Goal: Task Accomplishment & Management: Complete application form

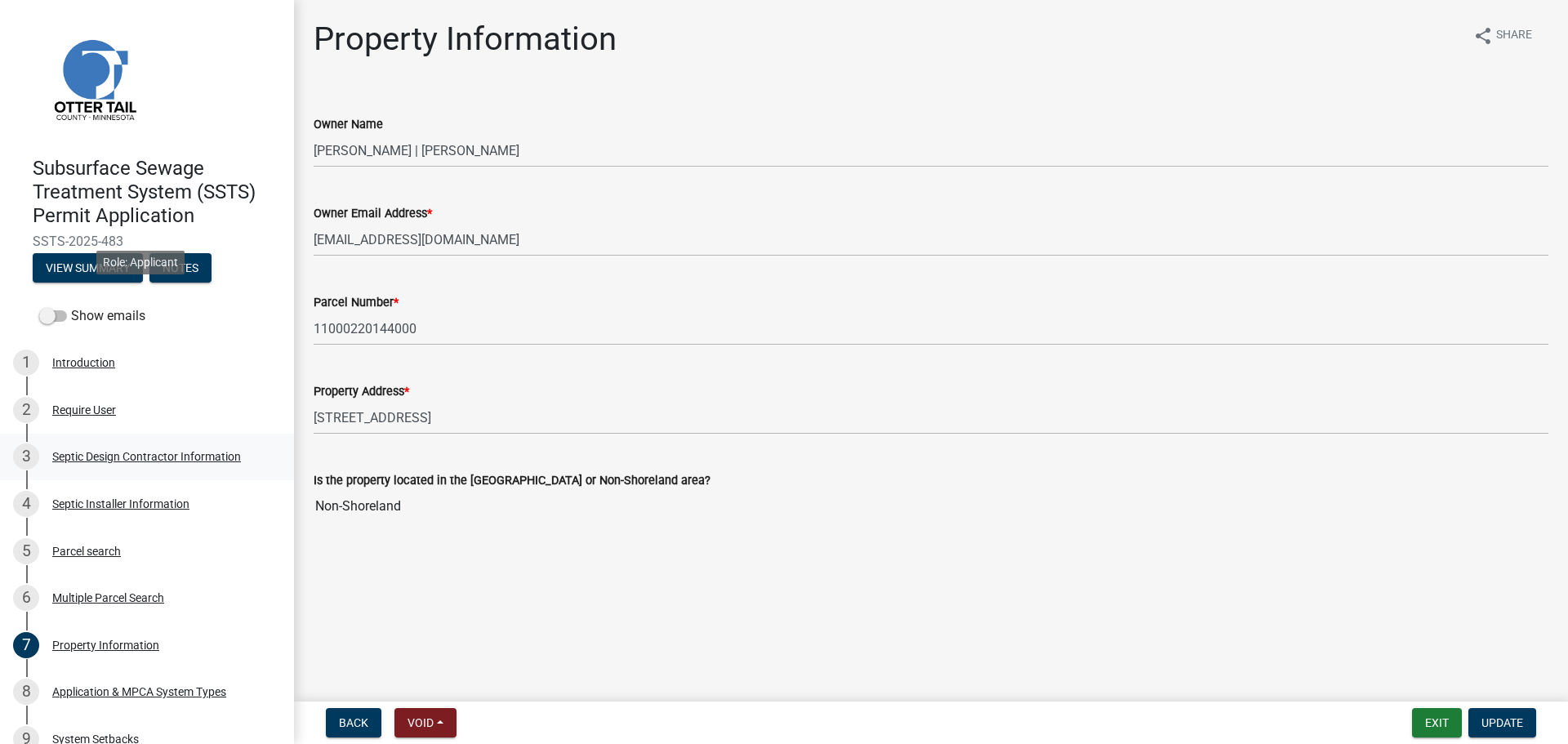
scroll to position [102, 0]
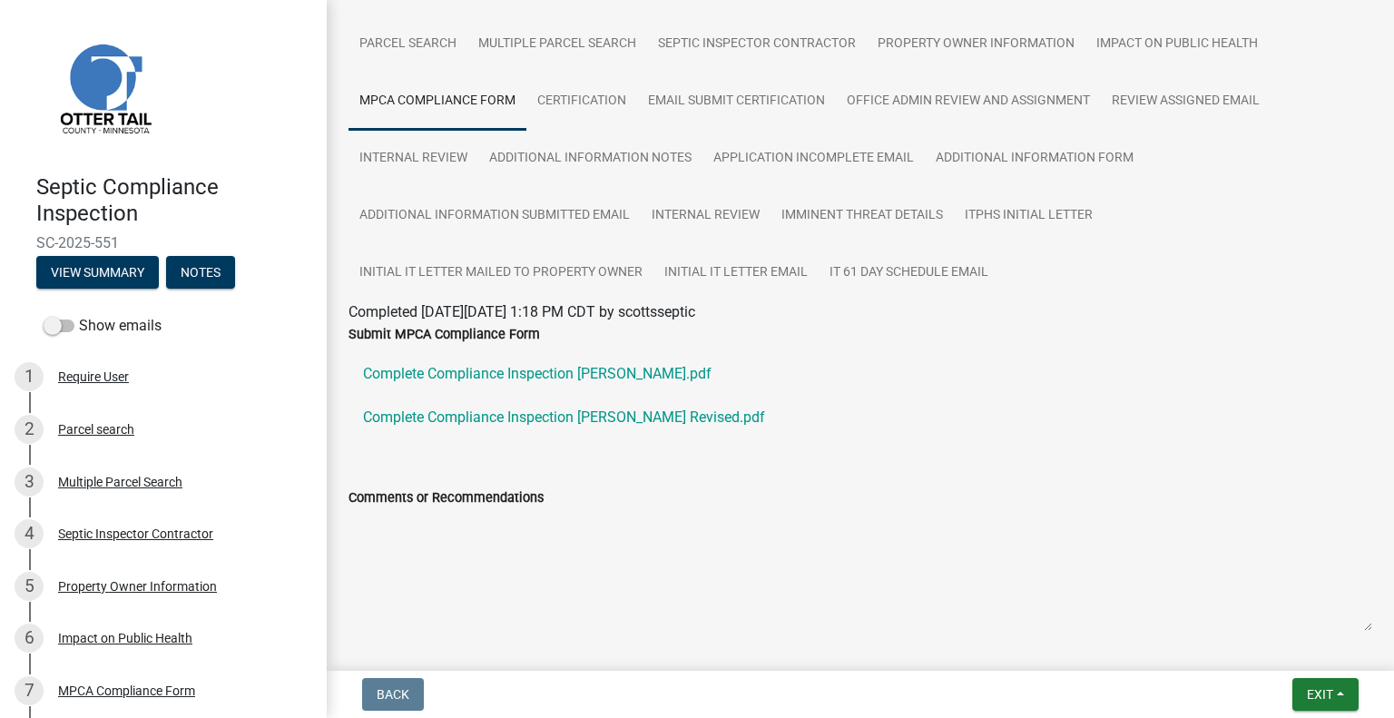
scroll to position [30, 0]
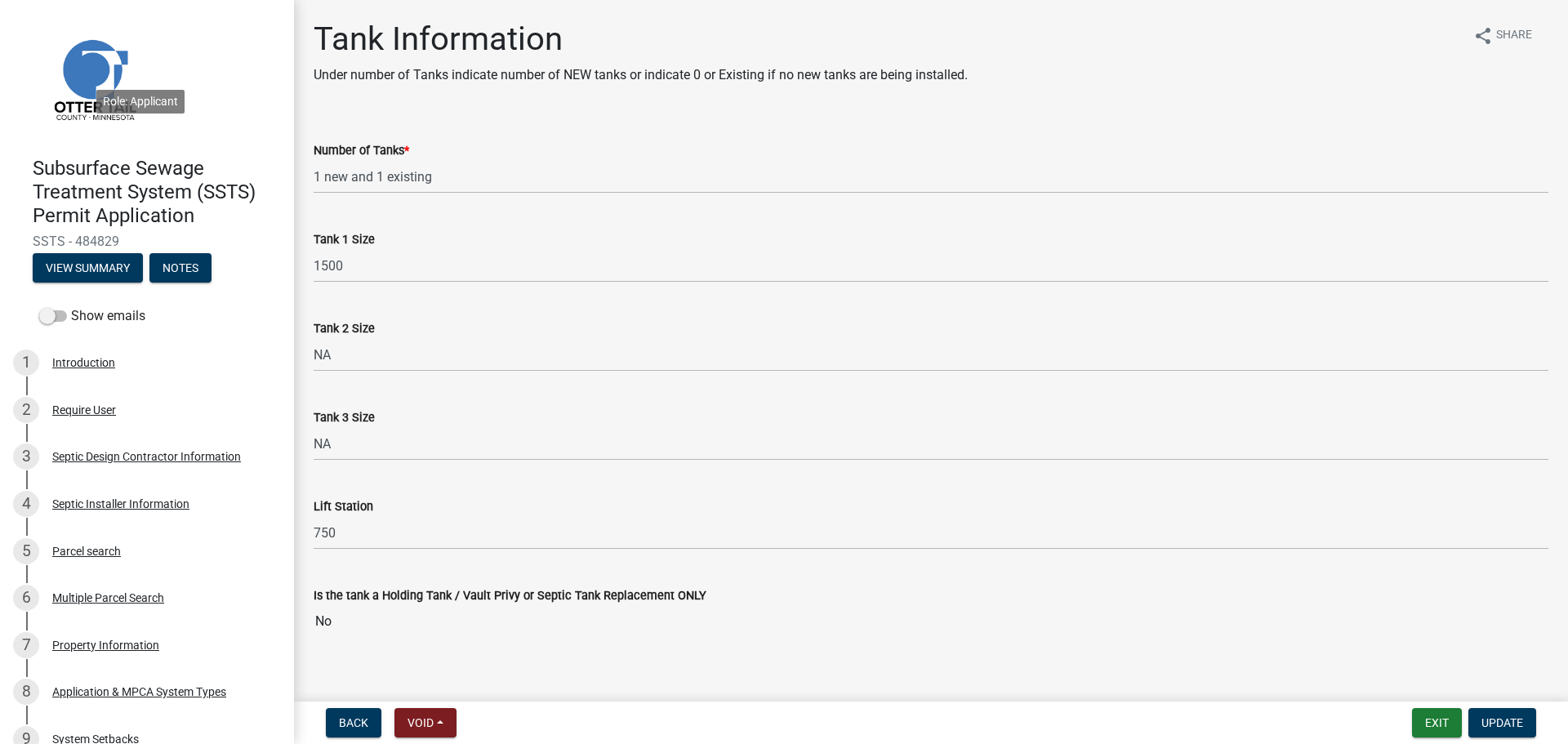
scroll to position [592, 0]
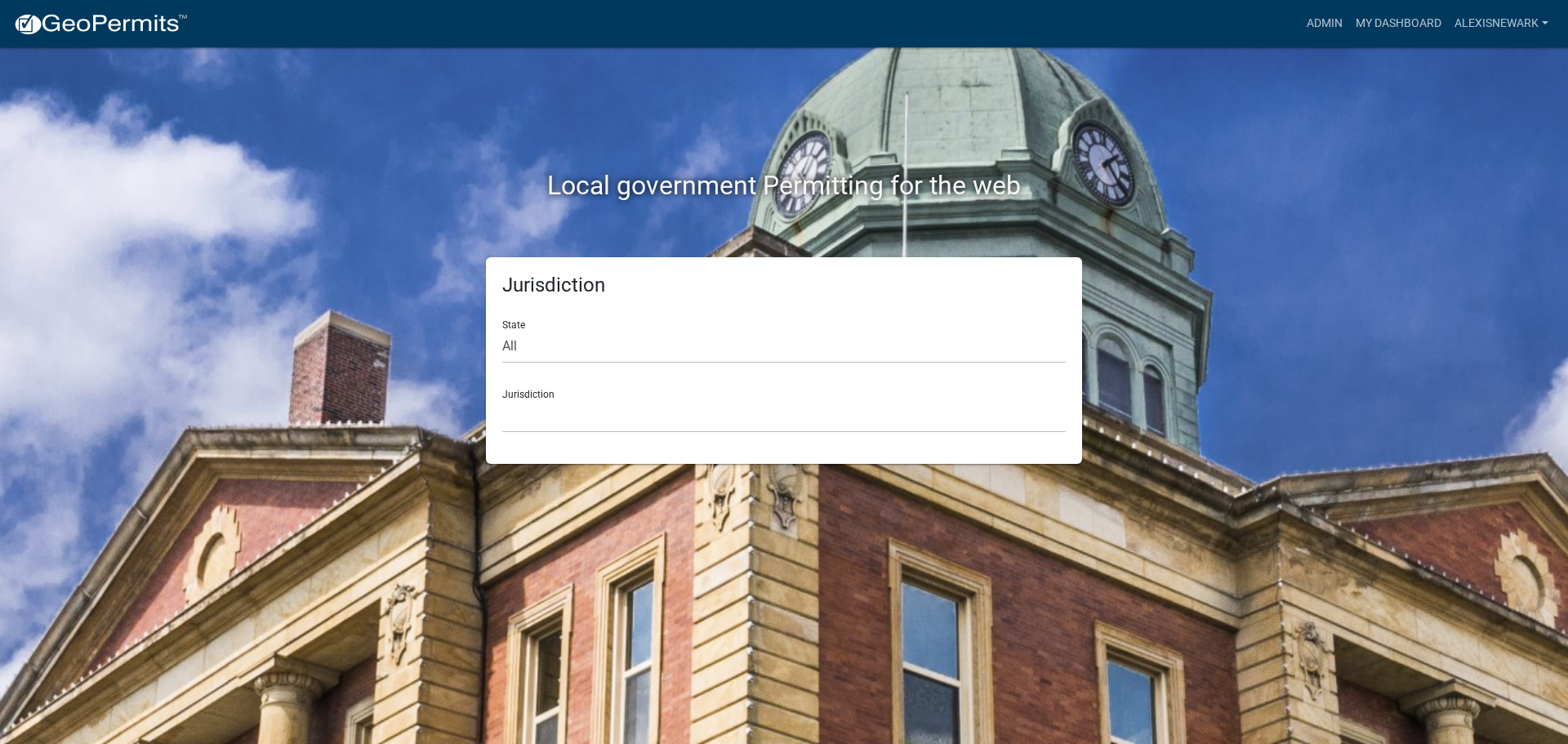
click at [1284, 22] on div "Admin My Dashboard alexisnewark Admin Account Logout" at bounding box center [878, 23] width 1354 height 31
click at [1301, 22] on link "Admin" at bounding box center [1325, 23] width 49 height 31
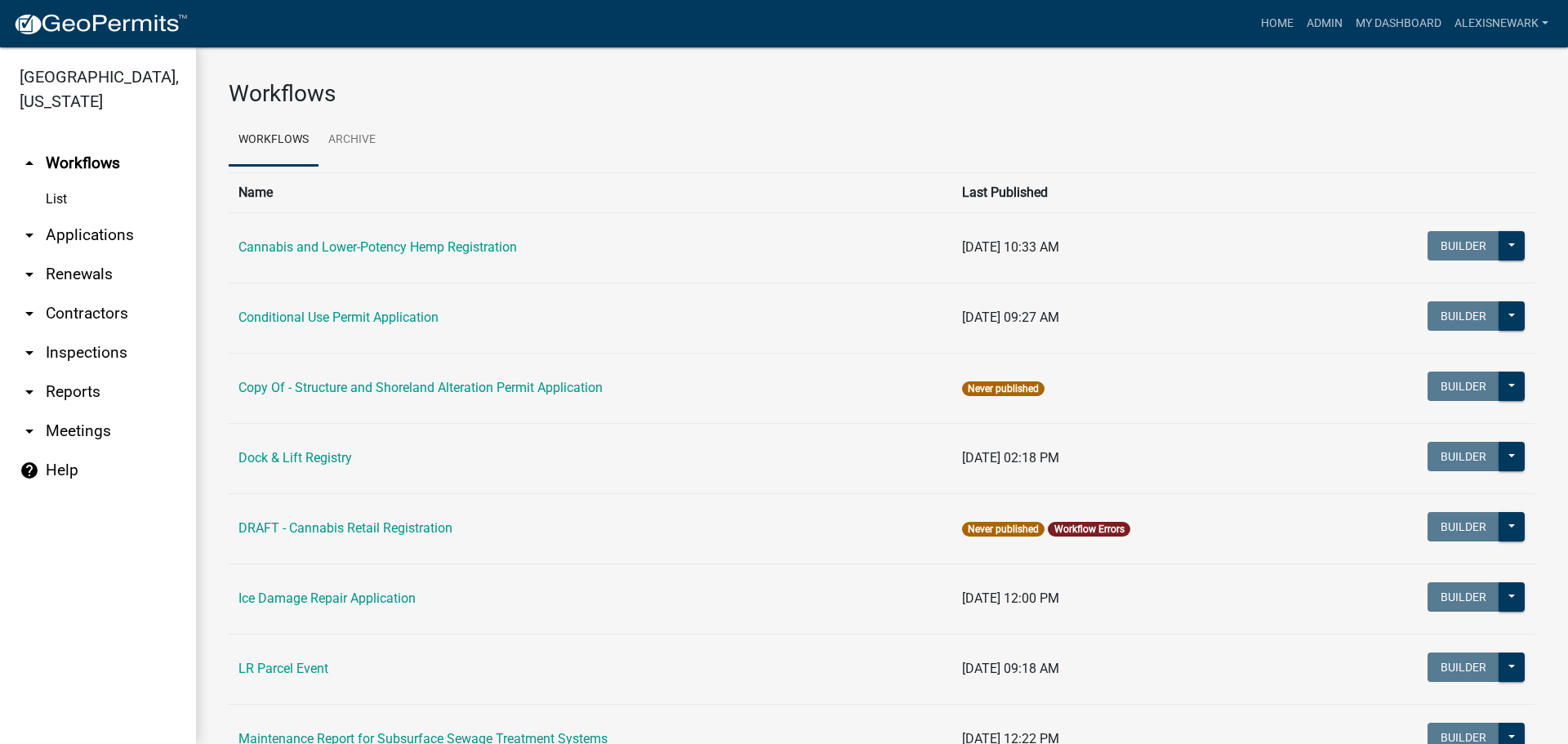
click at [137, 240] on link "arrow_drop_down Applications" at bounding box center [98, 236] width 196 height 40
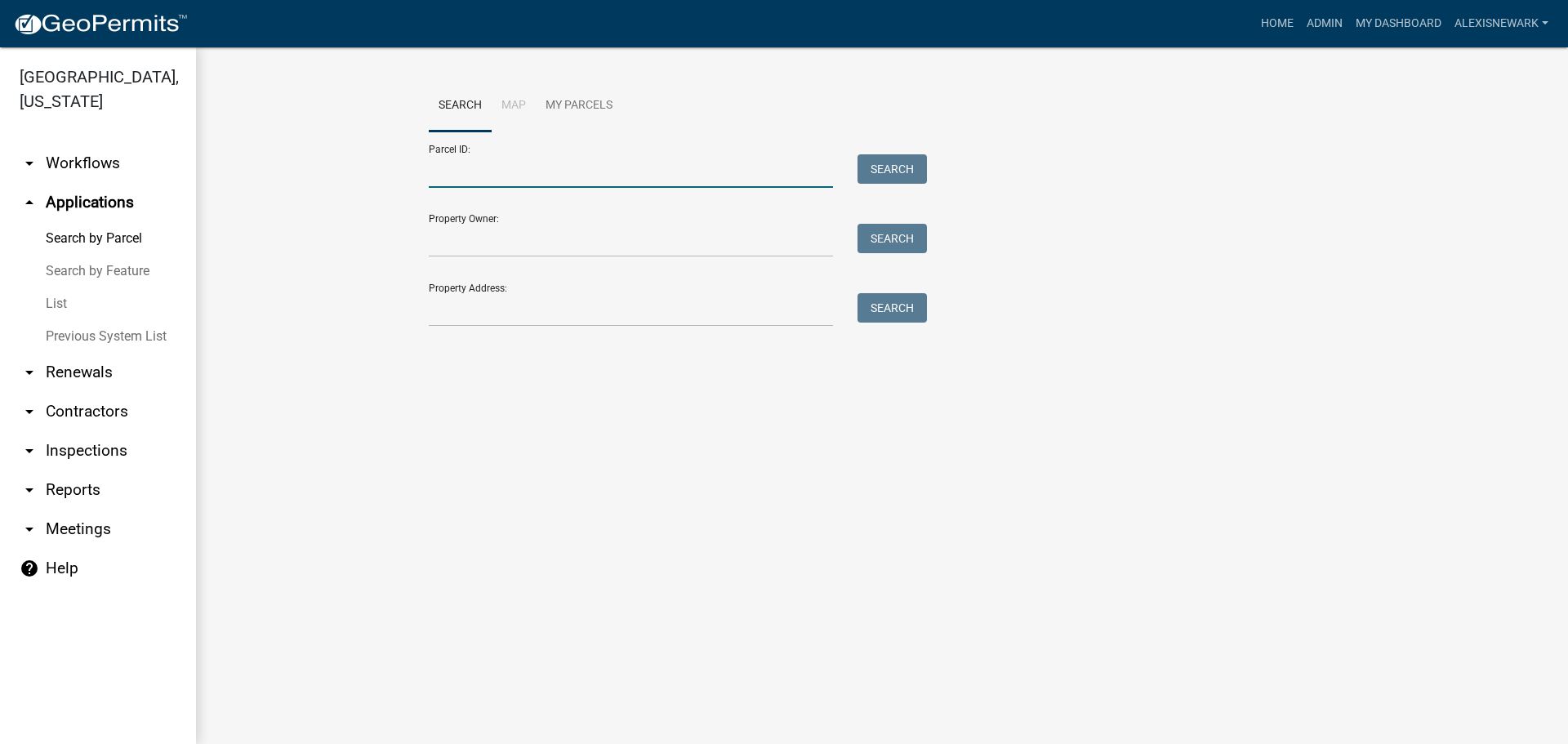
click at [473, 181] on input "Parcel ID:" at bounding box center [630, 170] width 404 height 33
click at [463, 166] on input "2800023016002" at bounding box center [630, 170] width 404 height 33
click at [504, 167] on input "28000023016002" at bounding box center [630, 170] width 404 height 33
click at [470, 174] on input "28000023016002" at bounding box center [630, 170] width 404 height 33
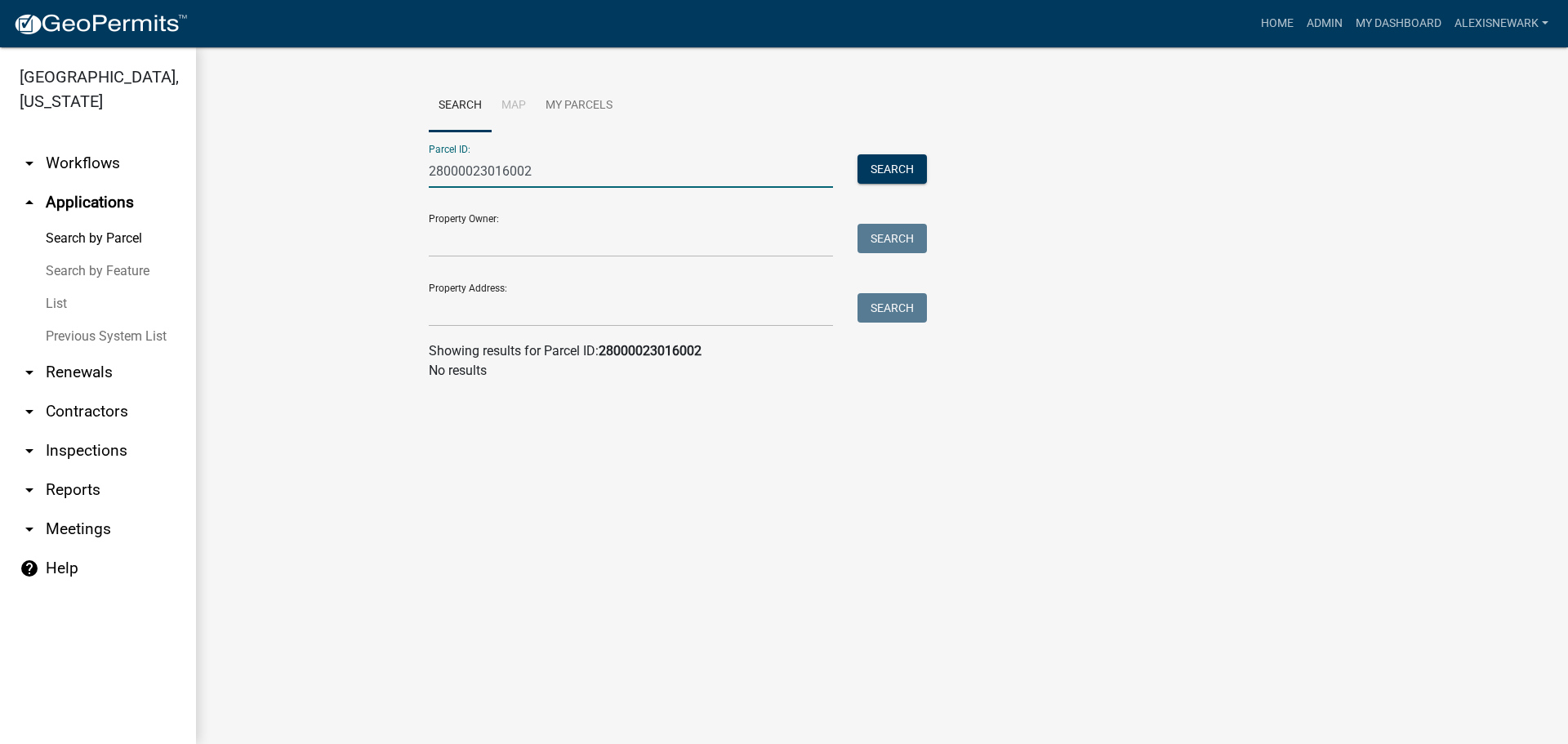
click at [470, 174] on input "28000023016002" at bounding box center [630, 170] width 404 height 33
paste input "230160"
type input "28000230160002"
click at [898, 153] on div "Parcel ID: 28000230160002 Search" at bounding box center [673, 159] width 490 height 57
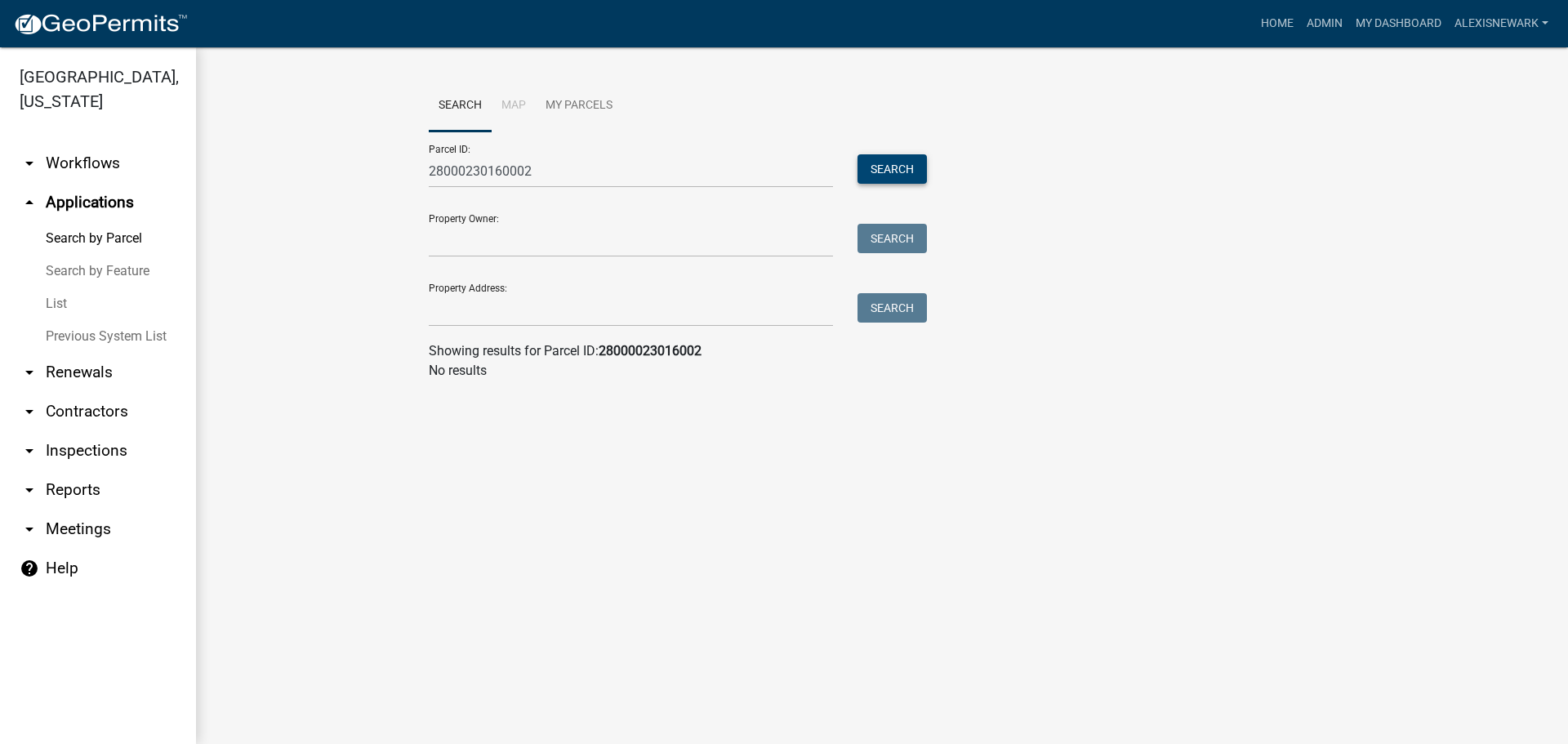
click at [892, 165] on button "Search" at bounding box center [892, 168] width 69 height 30
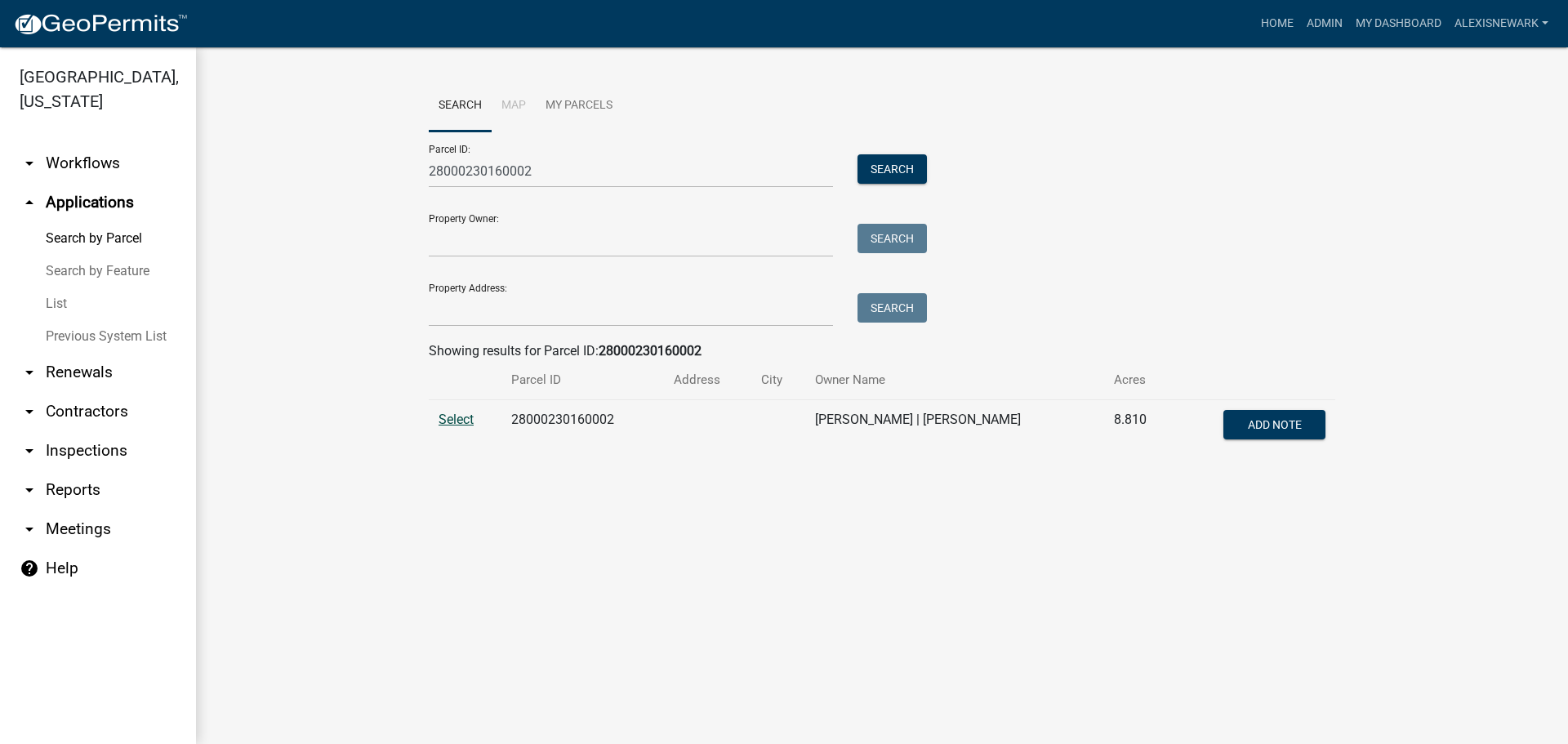
click at [446, 423] on span "Select" at bounding box center [455, 418] width 35 height 15
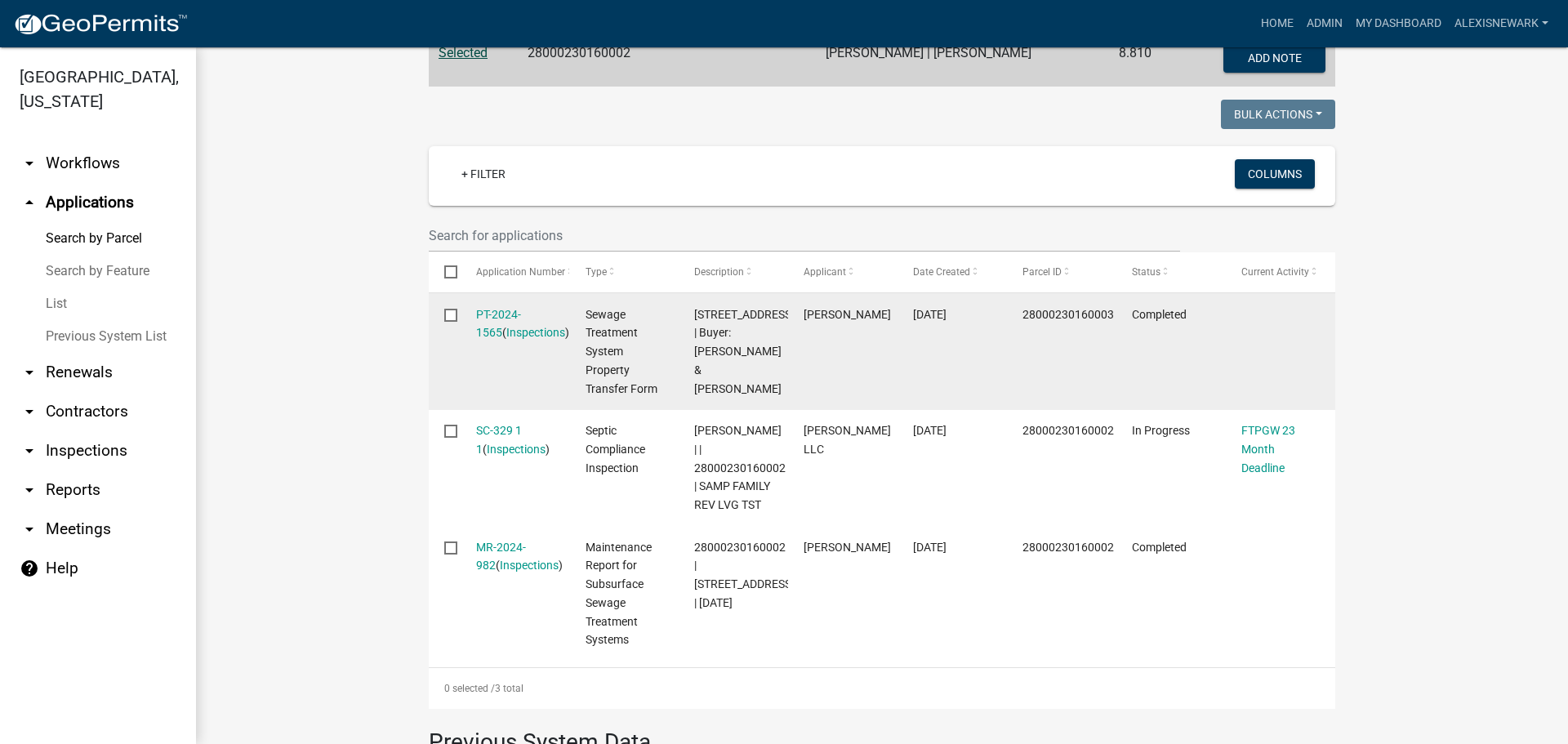
scroll to position [367, 0]
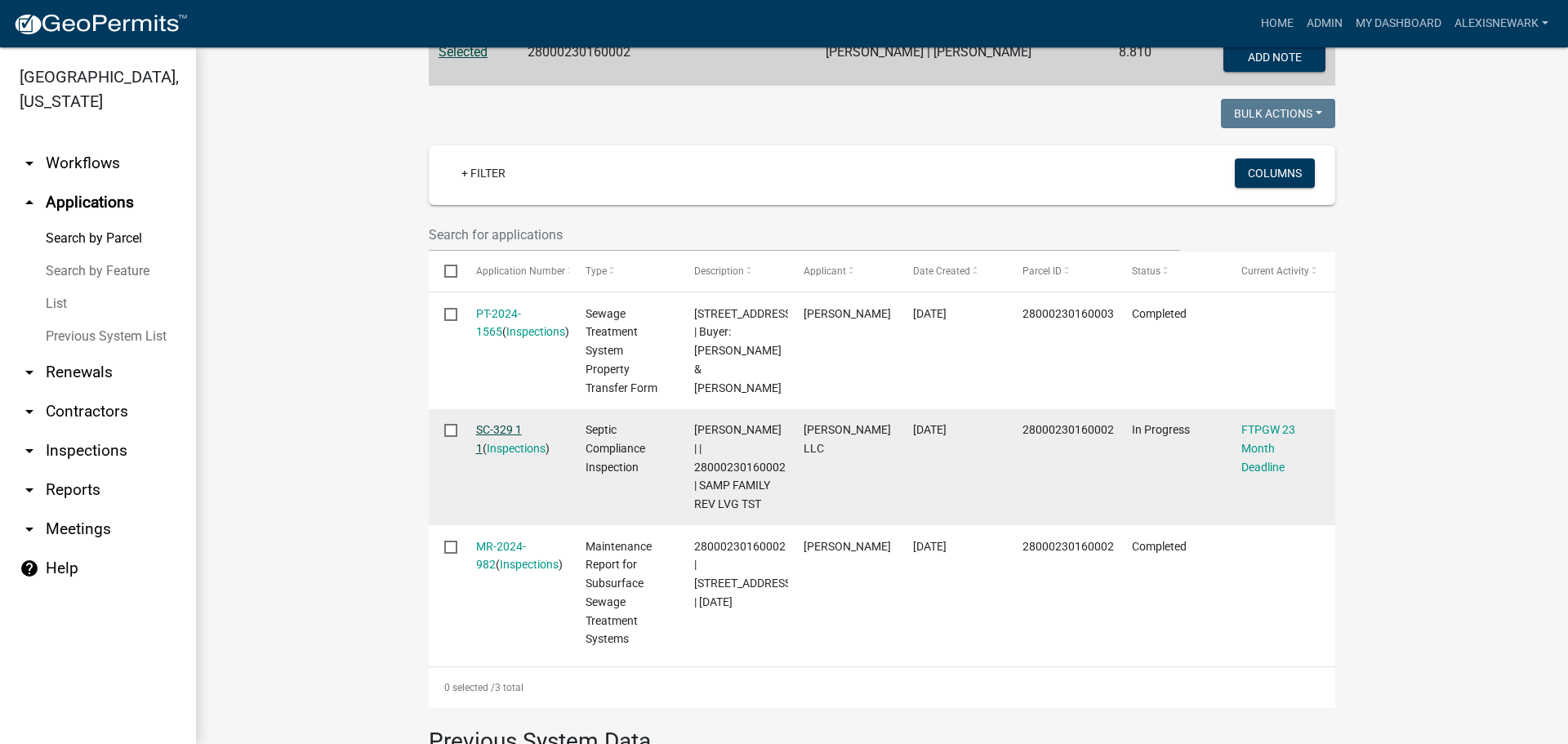
click at [498, 431] on link "SC-329 1 1" at bounding box center [499, 438] width 46 height 31
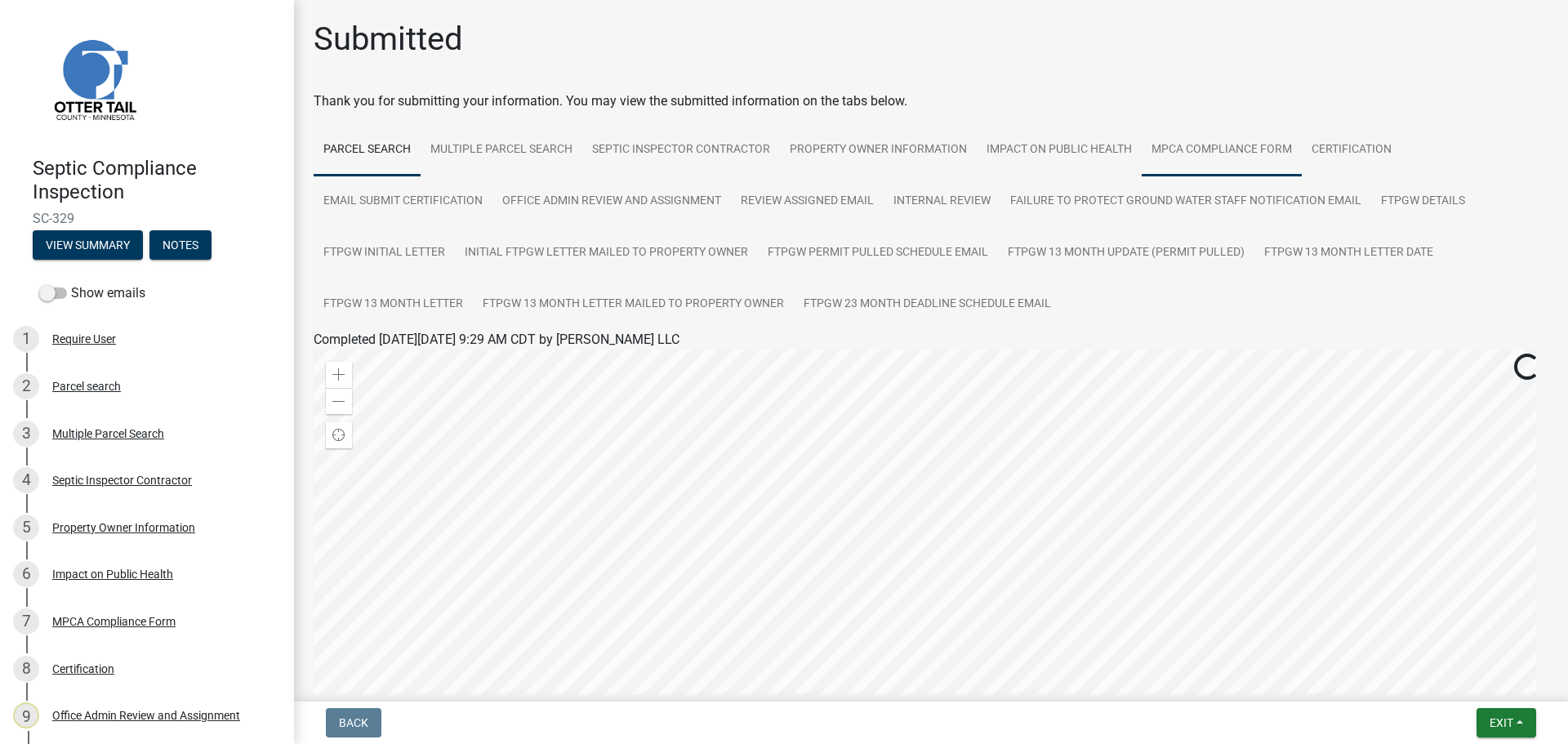
click at [1230, 141] on link "MPCA Compliance Form" at bounding box center [1221, 150] width 160 height 52
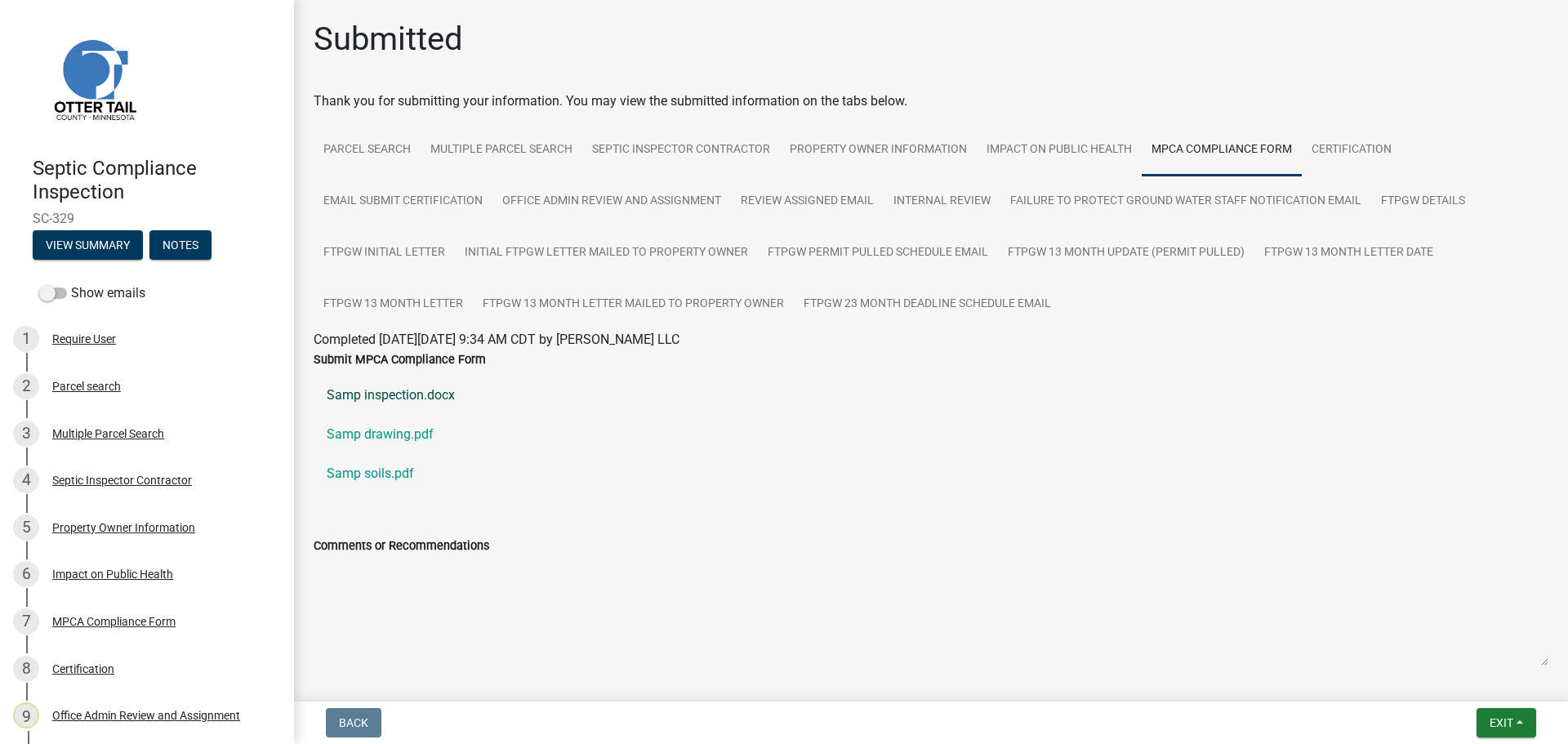
click at [435, 399] on link "Samp inspection.docx" at bounding box center [931, 395] width 1235 height 40
click at [392, 437] on link "Samp drawing.pdf" at bounding box center [931, 435] width 1235 height 40
click at [390, 471] on link "Samp soils.pdf" at bounding box center [931, 473] width 1235 height 40
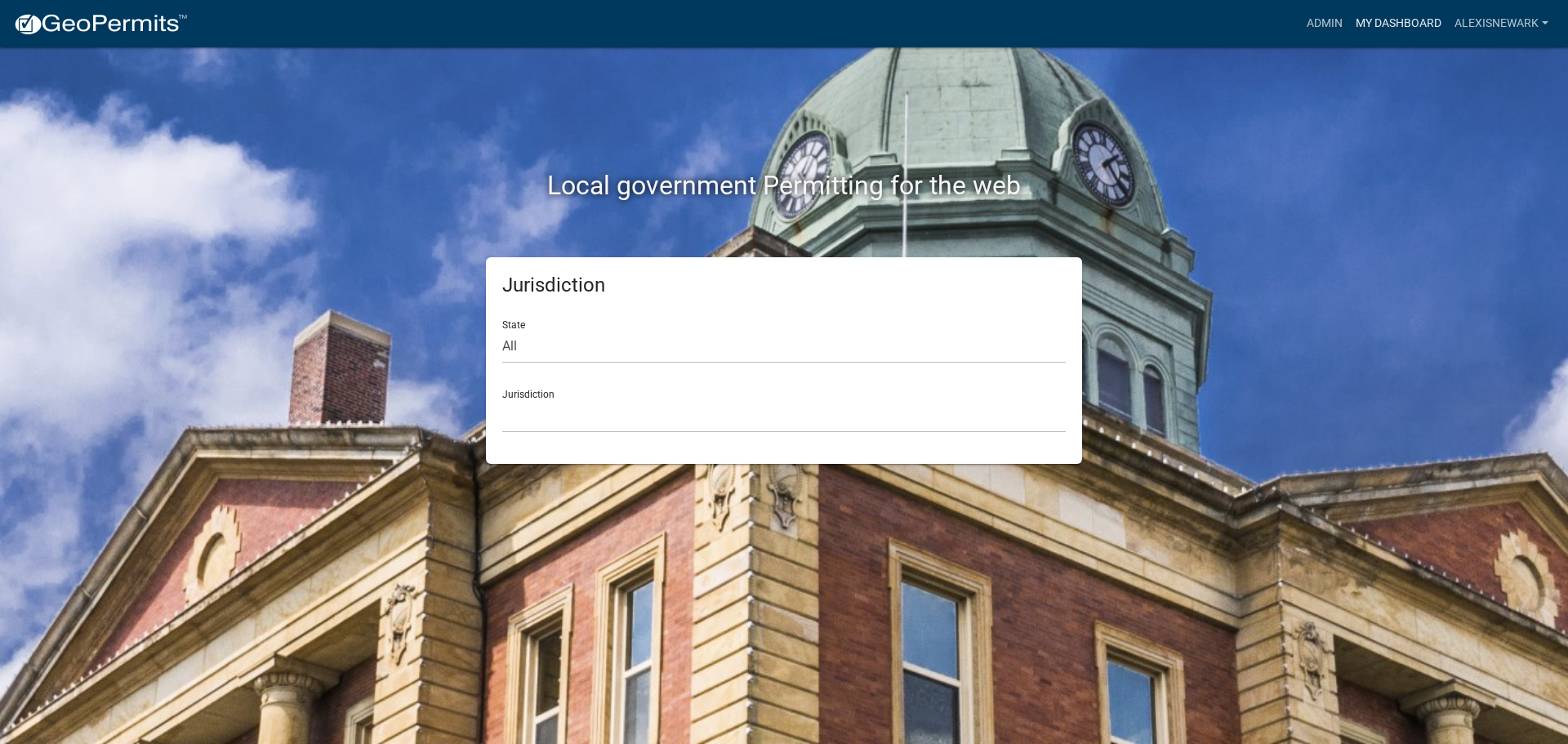
click at [1392, 18] on link "My Dashboard" at bounding box center [1399, 23] width 99 height 31
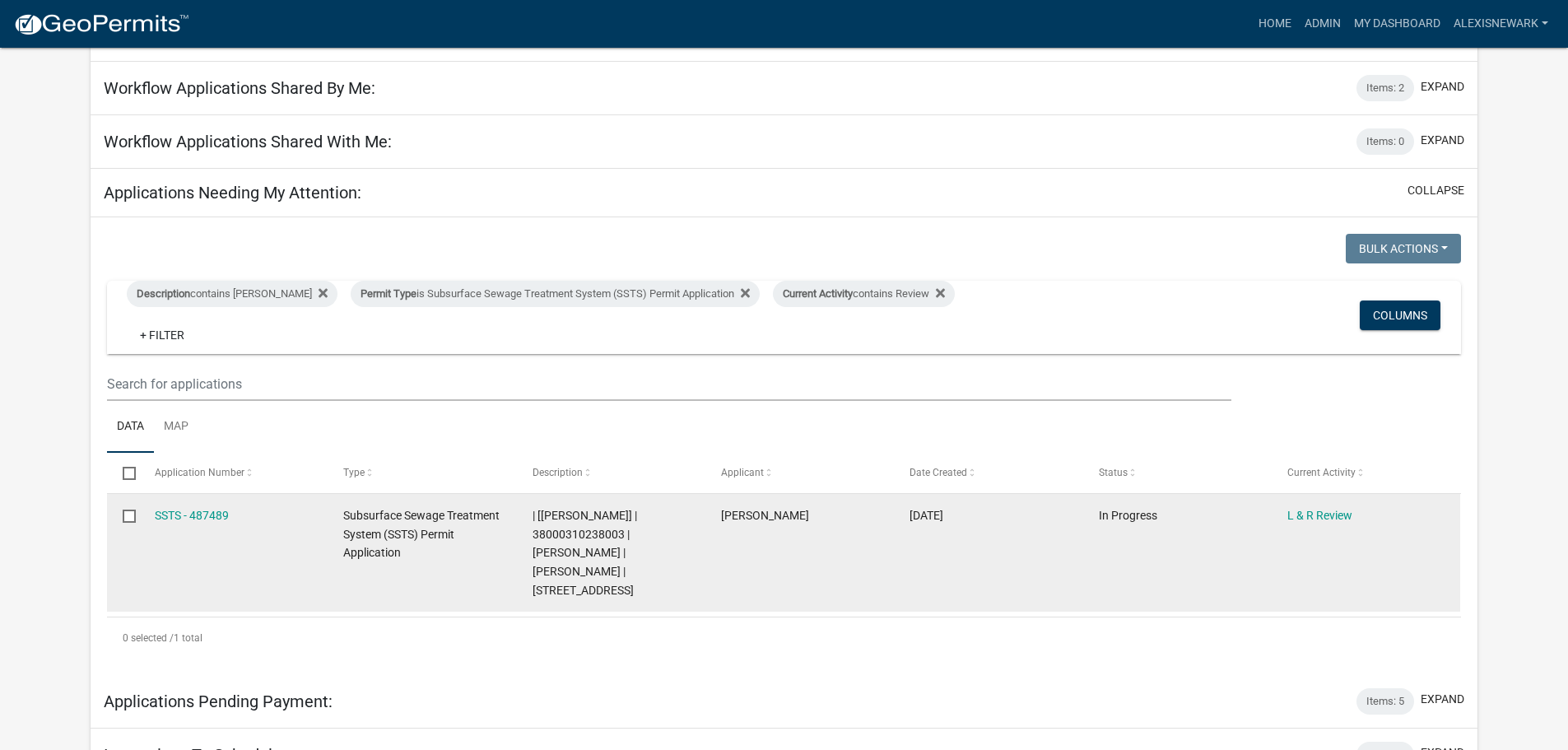
scroll to position [185, 0]
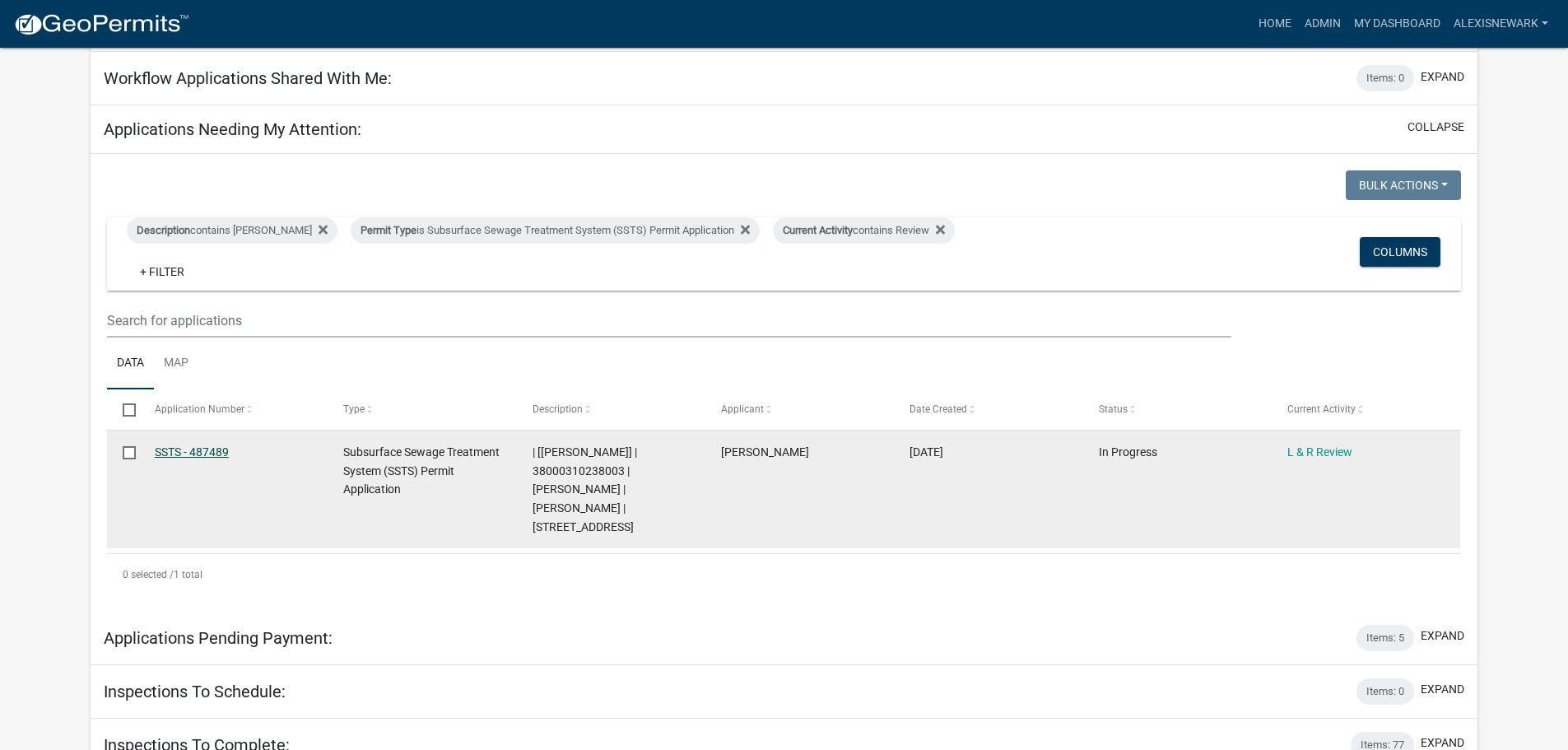
click at [181, 449] on link "SSTS - 487489" at bounding box center [192, 452] width 74 height 14
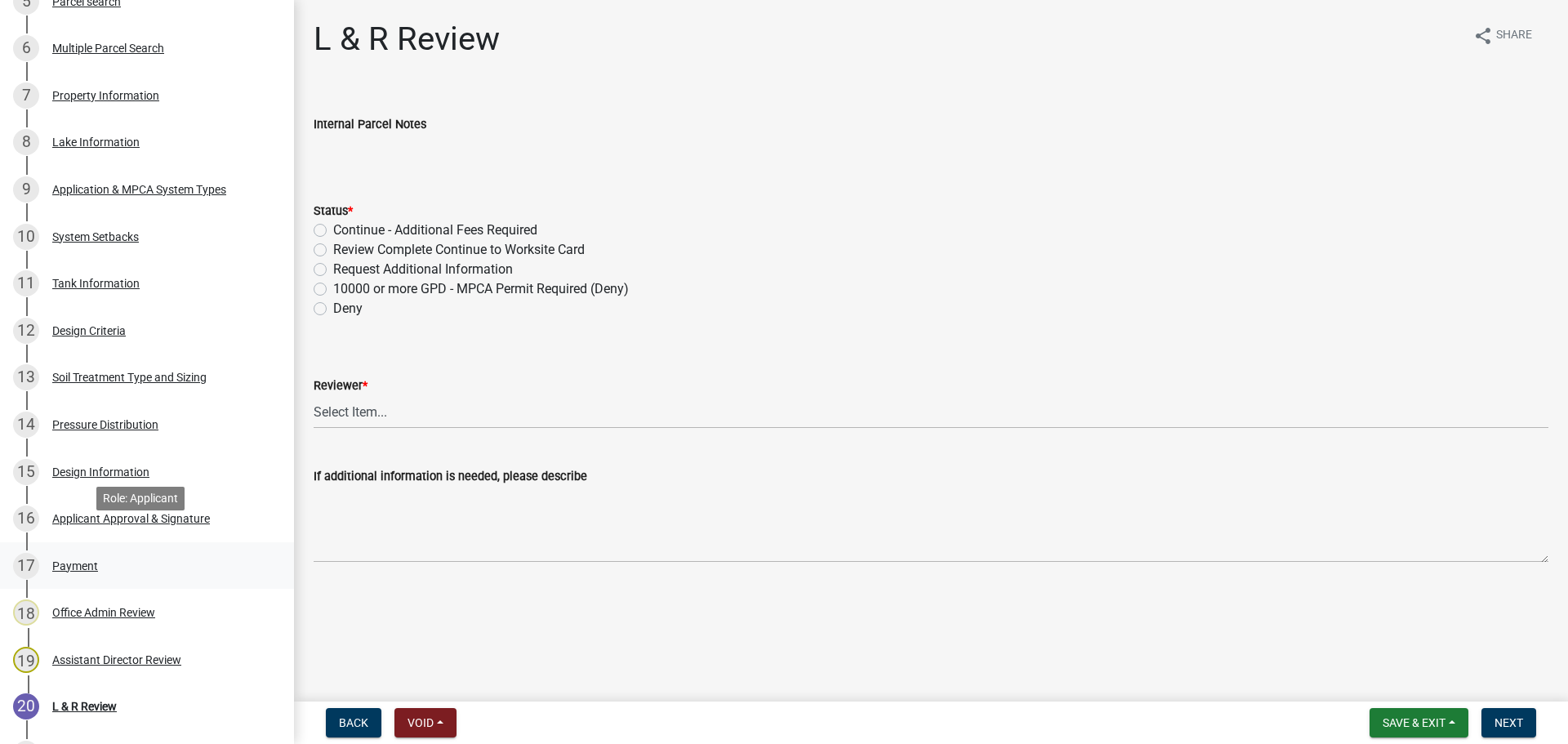
scroll to position [571, 0]
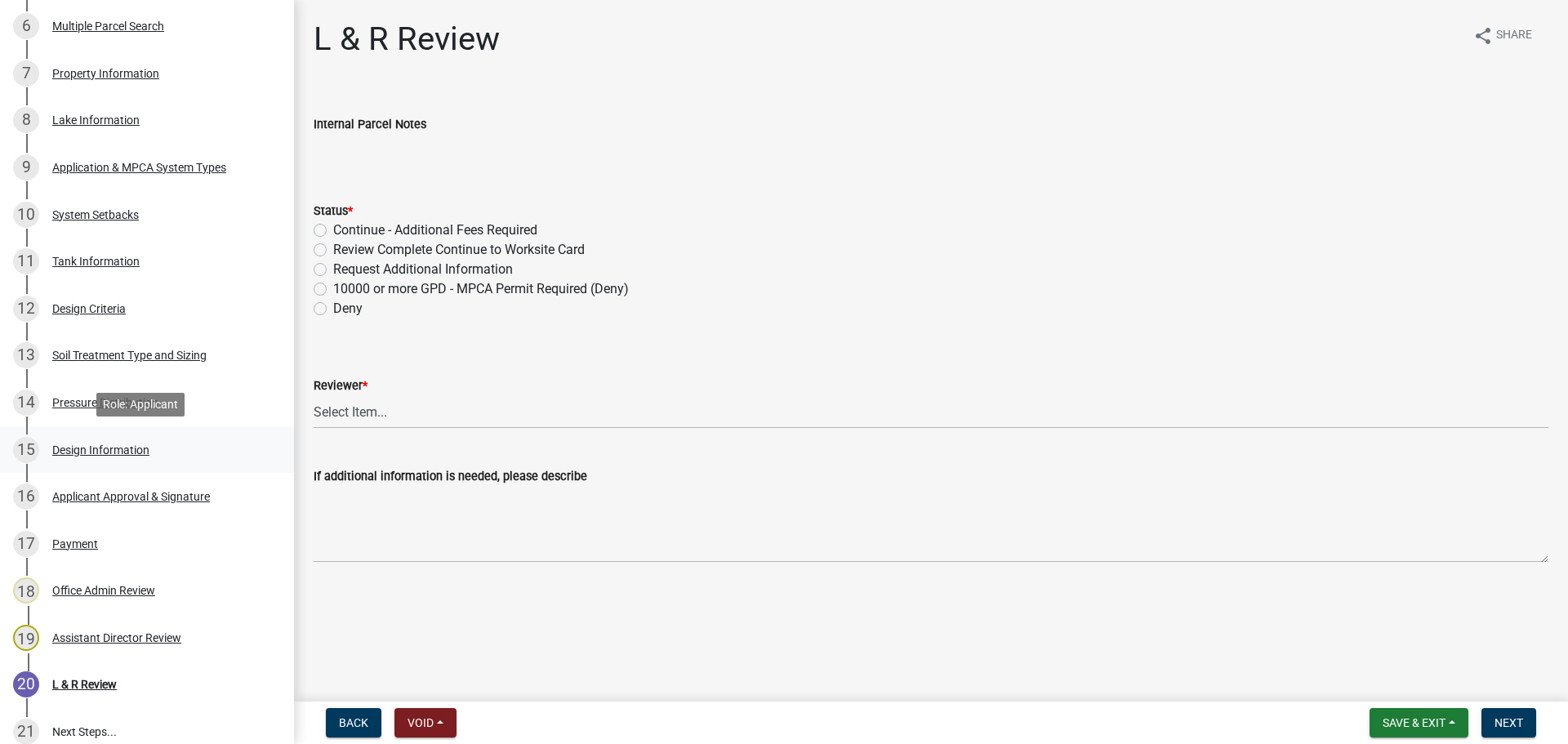
click at [185, 435] on link "15 Design Information" at bounding box center [147, 450] width 294 height 48
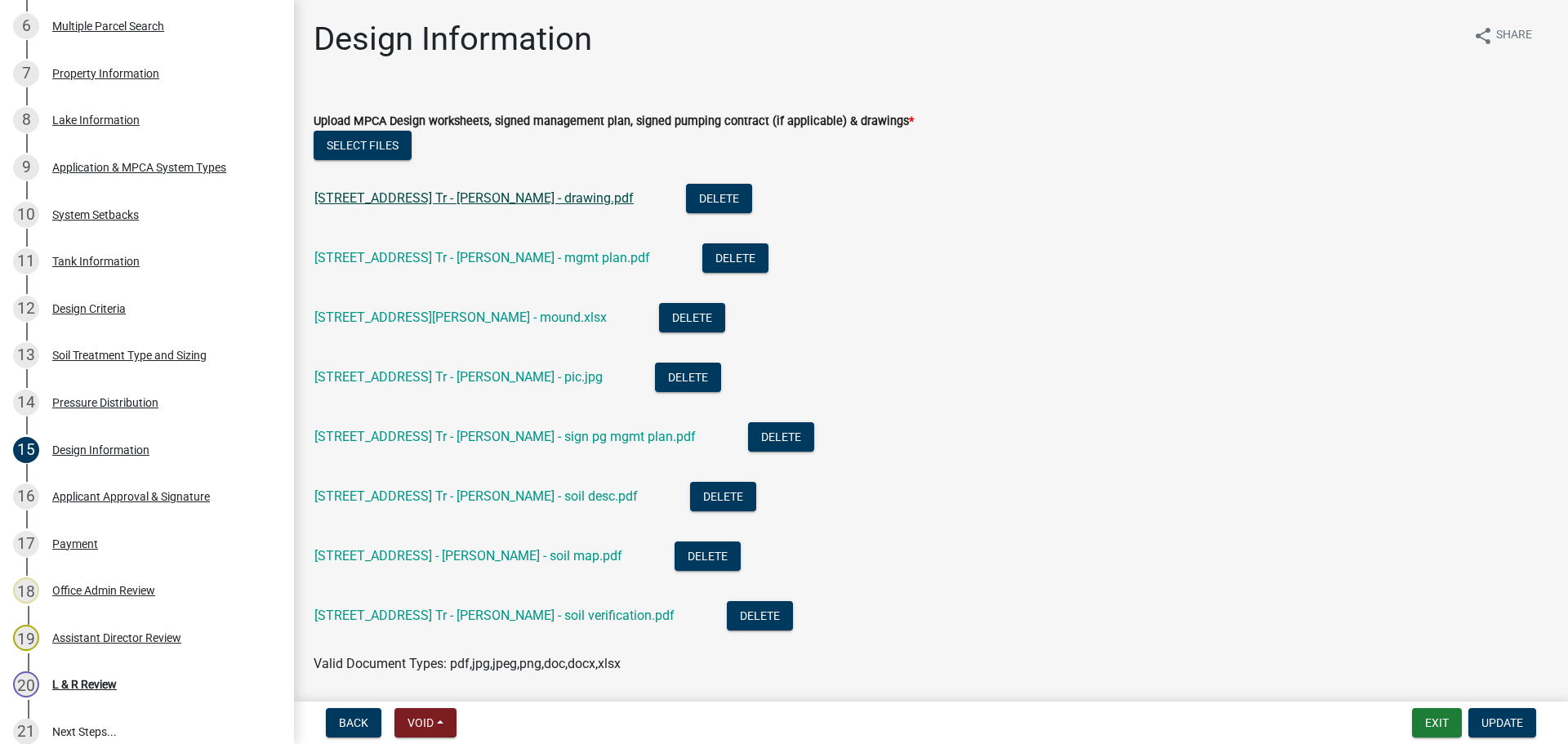
click at [481, 199] on link "[STREET_ADDRESS] Tr - [PERSON_NAME] - drawing.pdf" at bounding box center [473, 197] width 320 height 15
click at [455, 324] on link "[STREET_ADDRESS][PERSON_NAME] - mound.xlsx" at bounding box center [460, 317] width 293 height 15
click at [234, 373] on link "13 Soil Treatment Type and Sizing" at bounding box center [147, 355] width 294 height 48
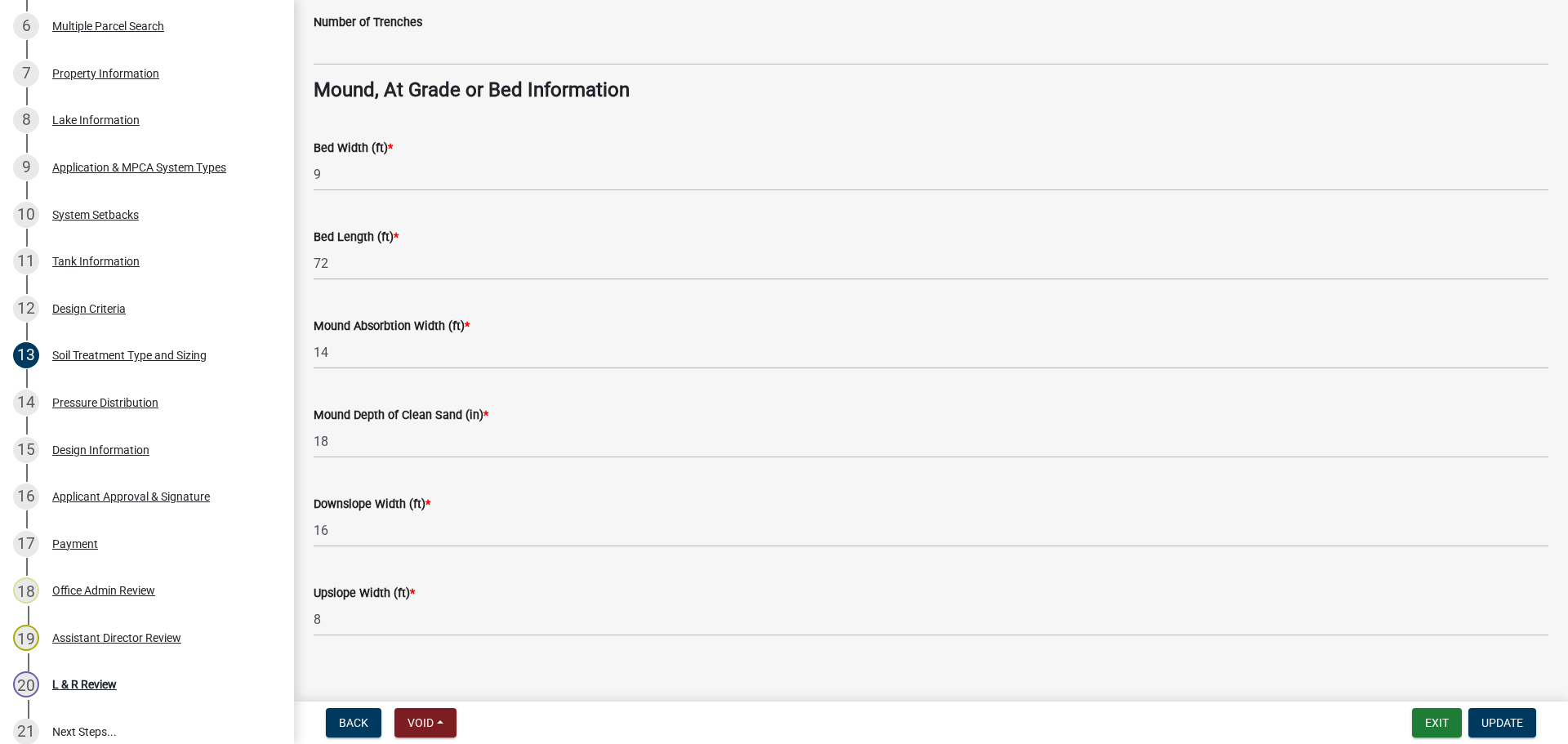
scroll to position [1184, 0]
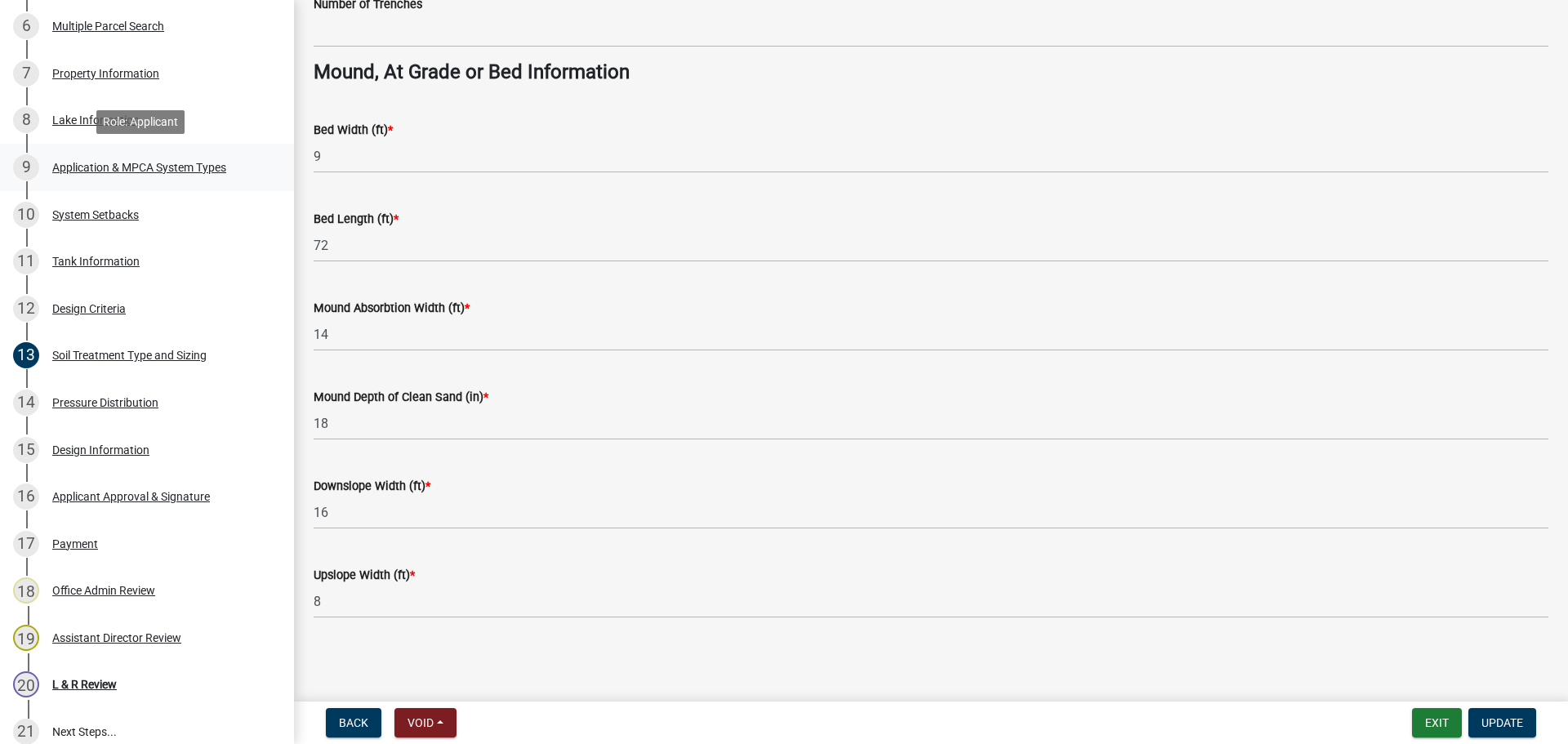
click at [166, 181] on link "9 Application & MPCA System Types" at bounding box center [147, 167] width 294 height 48
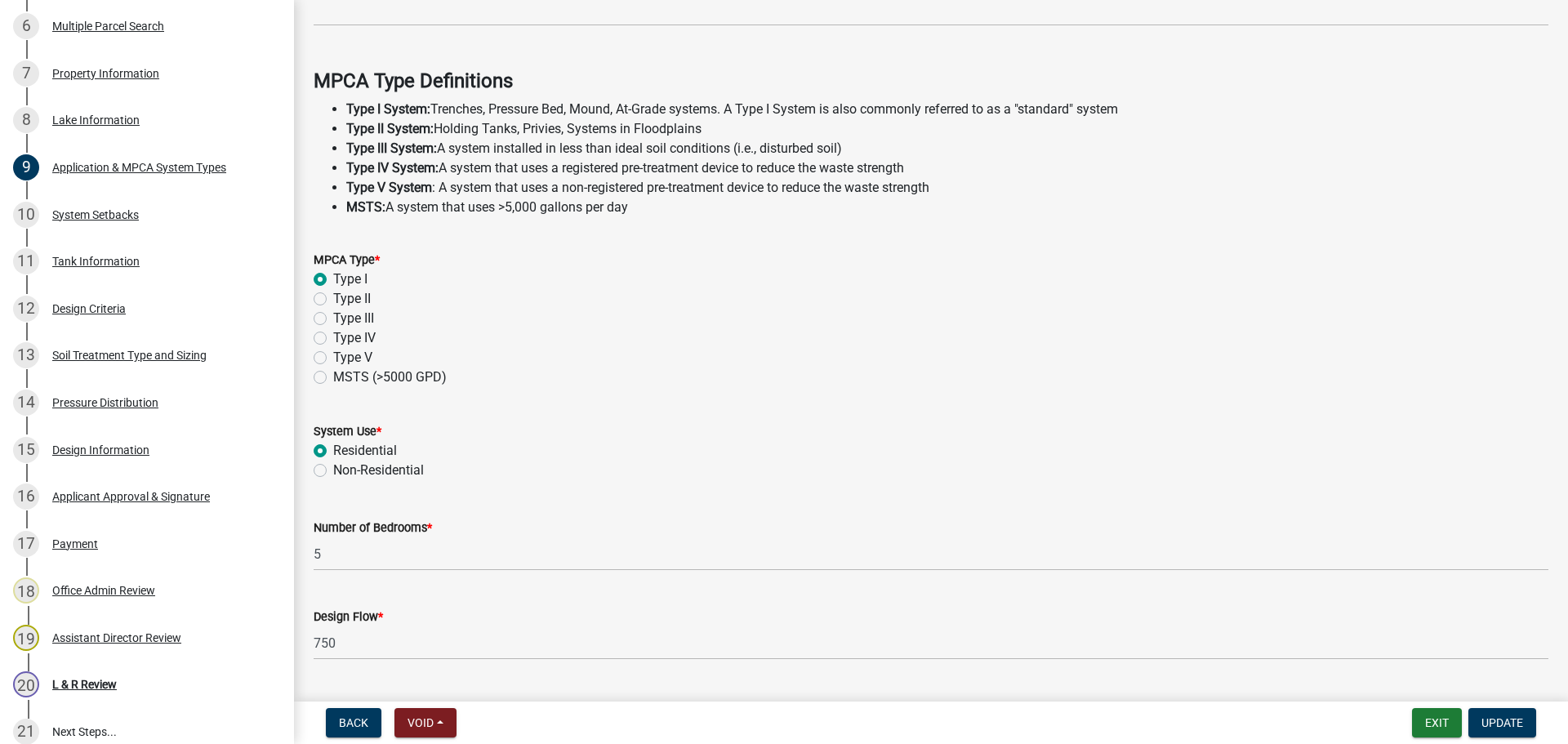
scroll to position [428, 0]
click at [259, 333] on link "13 Soil Treatment Type and Sizing" at bounding box center [147, 355] width 294 height 48
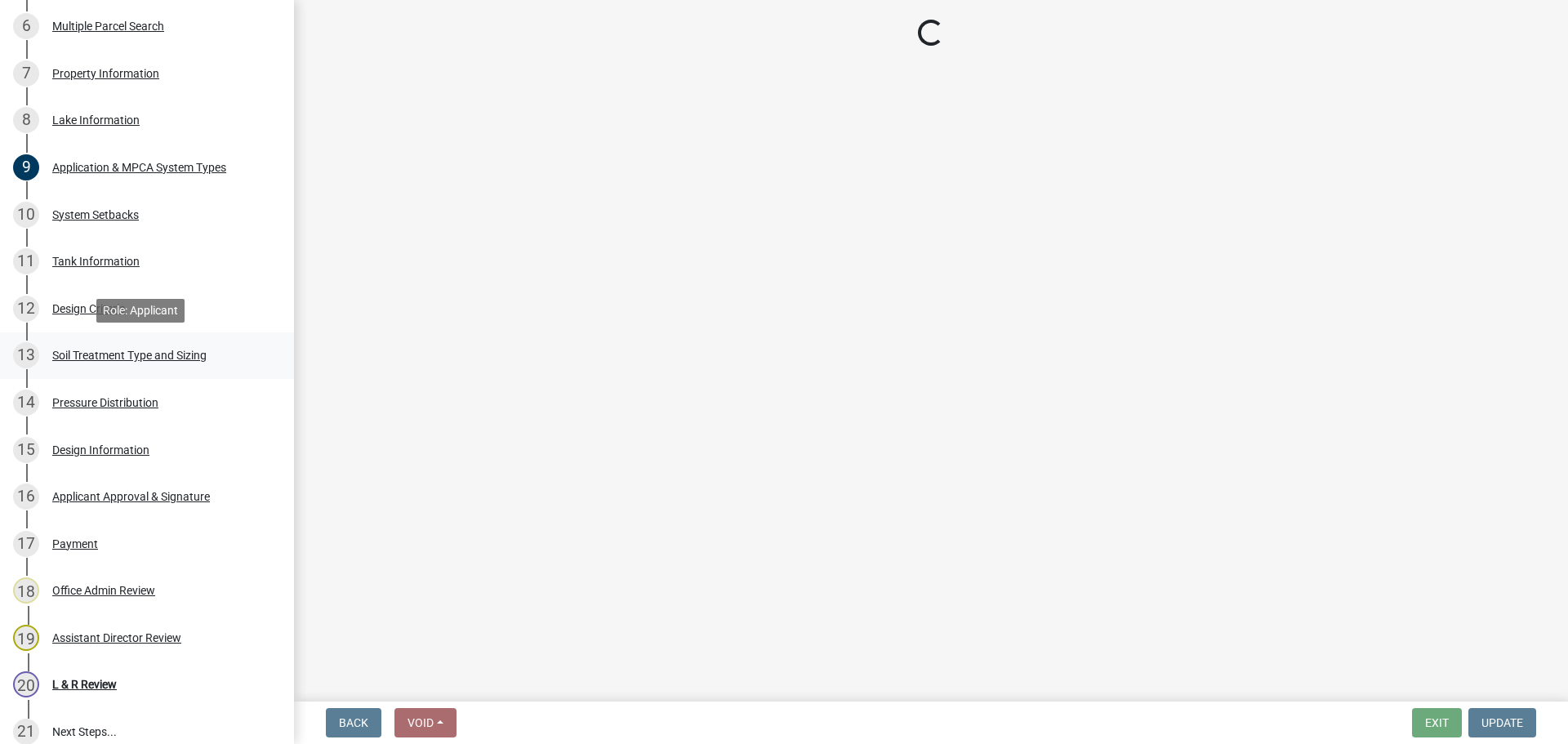
scroll to position [0, 0]
click at [238, 290] on link "12 Design Criteria" at bounding box center [147, 309] width 294 height 48
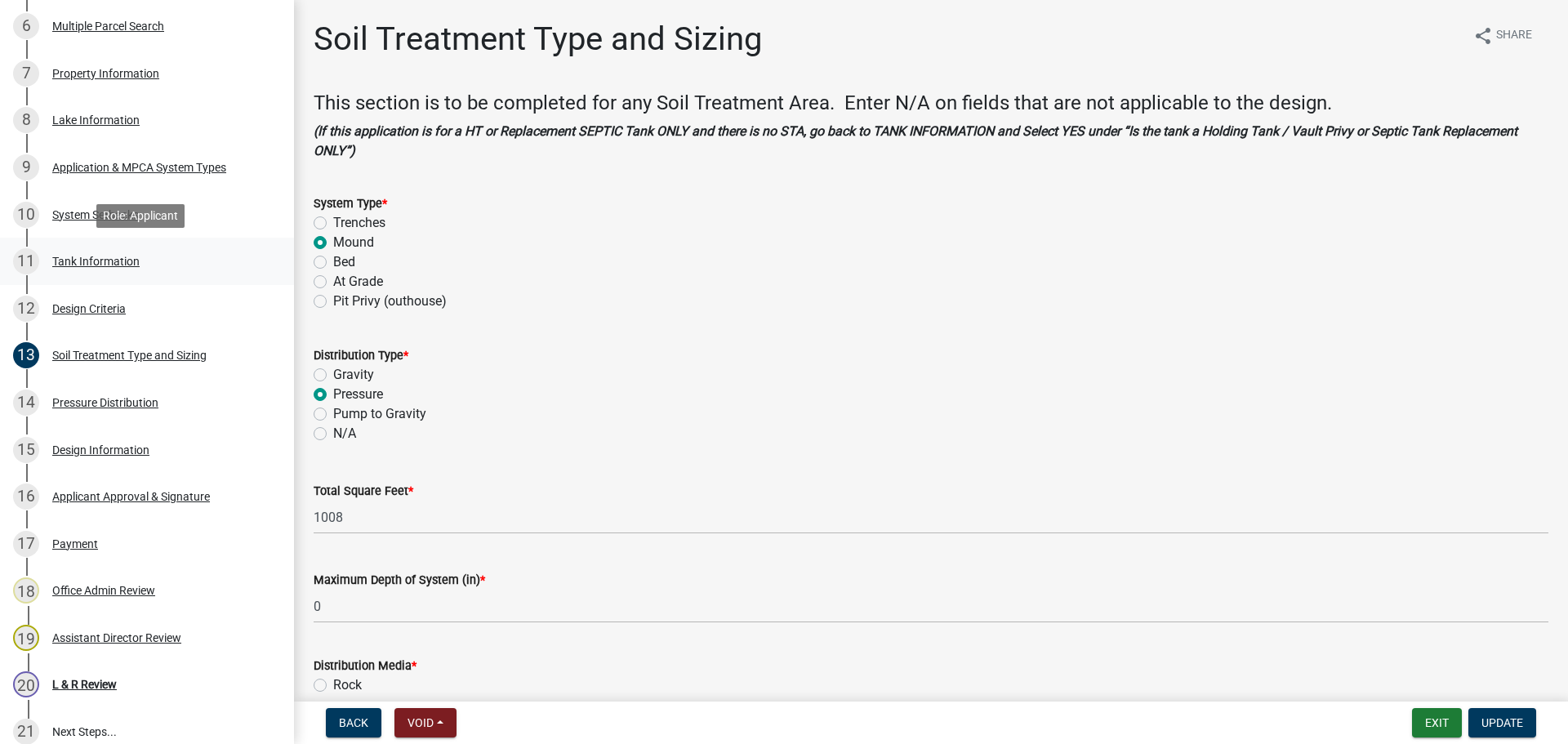
click at [230, 269] on div "11 Tank Information" at bounding box center [140, 261] width 255 height 26
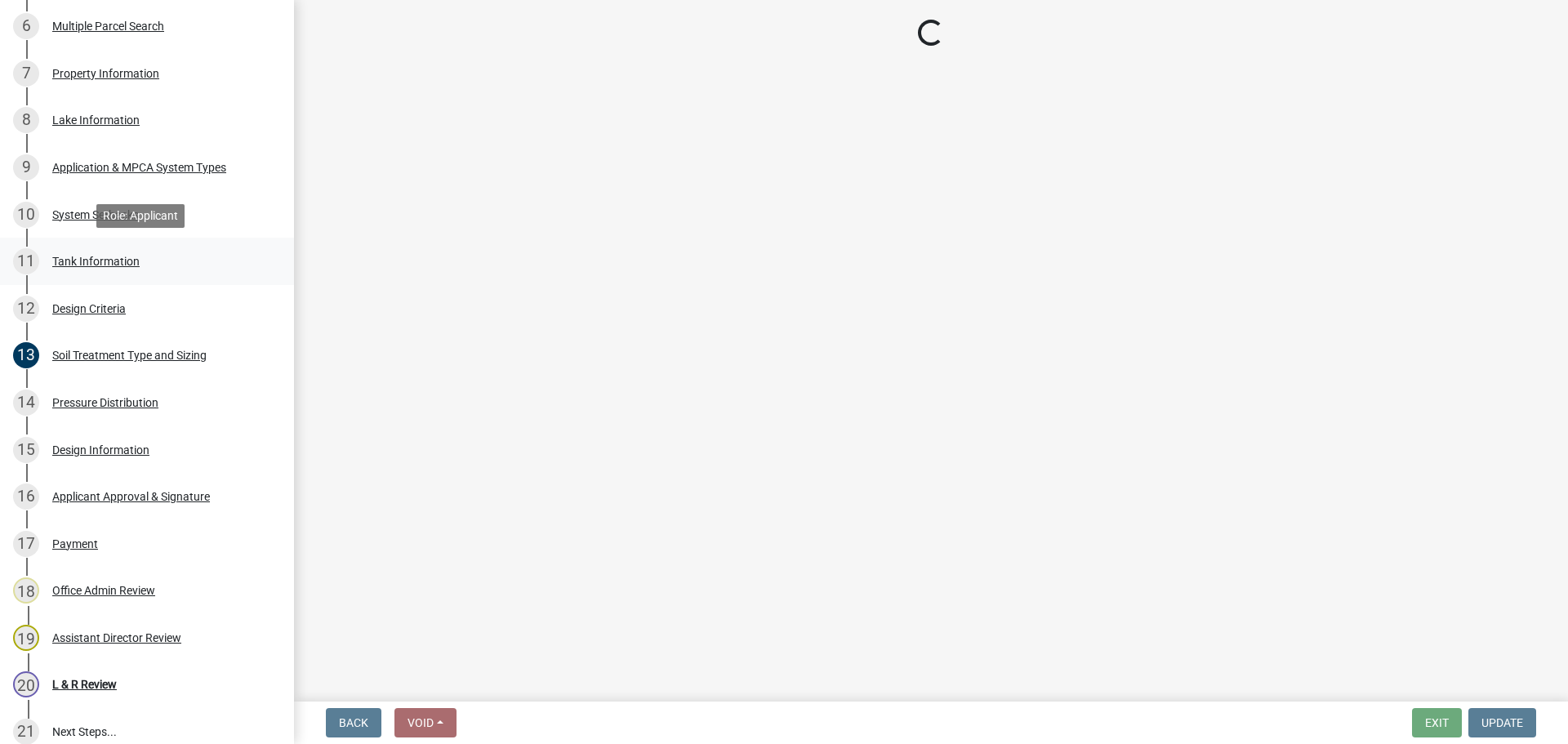
select select "b8a1b220-aca7-4670-a1f5-0f0b15eabd52"
select select "70eb23f8-102f-4072-81d7-b3b0dd1c94c8"
select select "14354fbd-e666-4c9c-b77c-8c181d233a28"
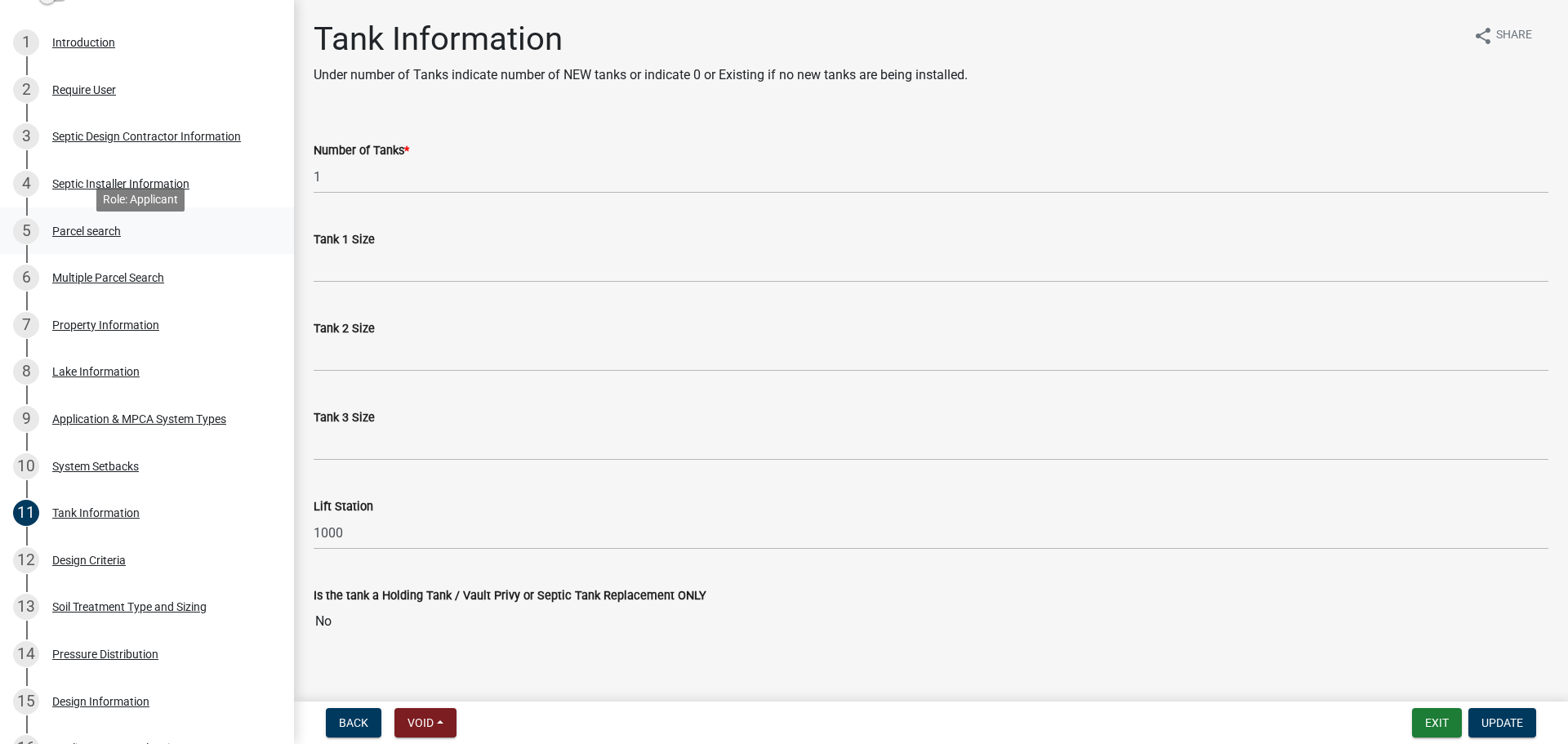
scroll to position [306, 0]
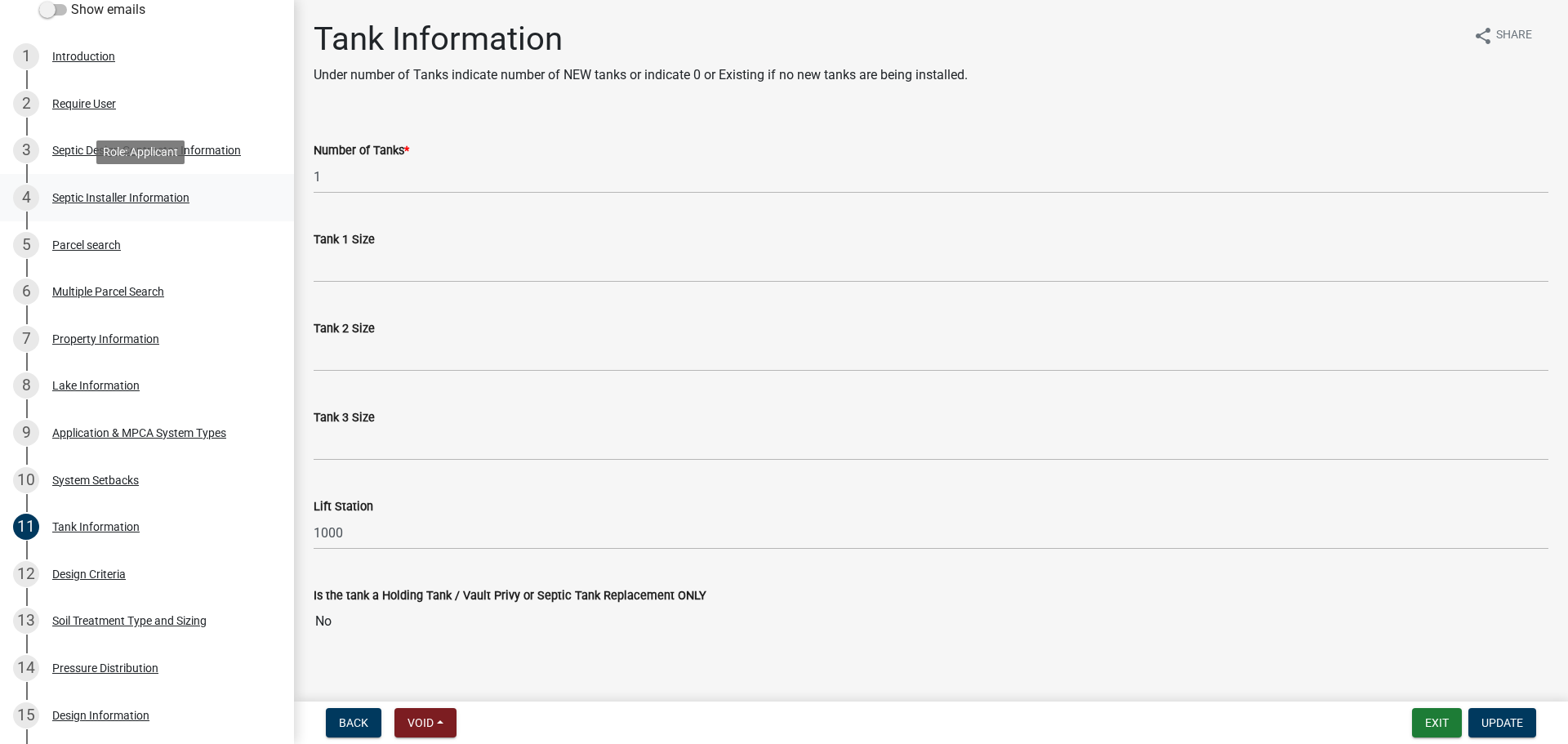
click at [183, 213] on link "4 Septic Installer Information" at bounding box center [147, 197] width 294 height 48
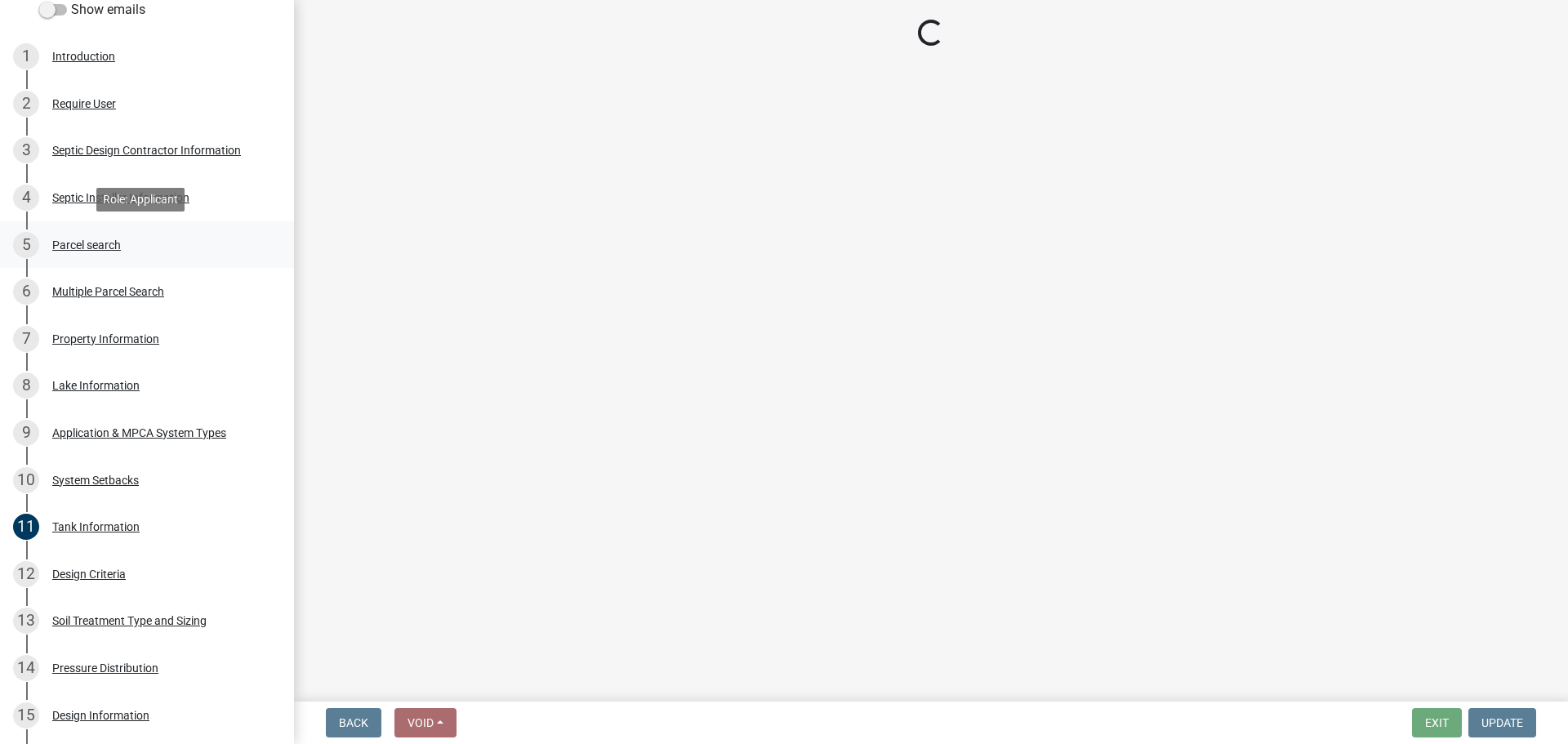
click at [176, 232] on div "5 Parcel search" at bounding box center [140, 245] width 255 height 26
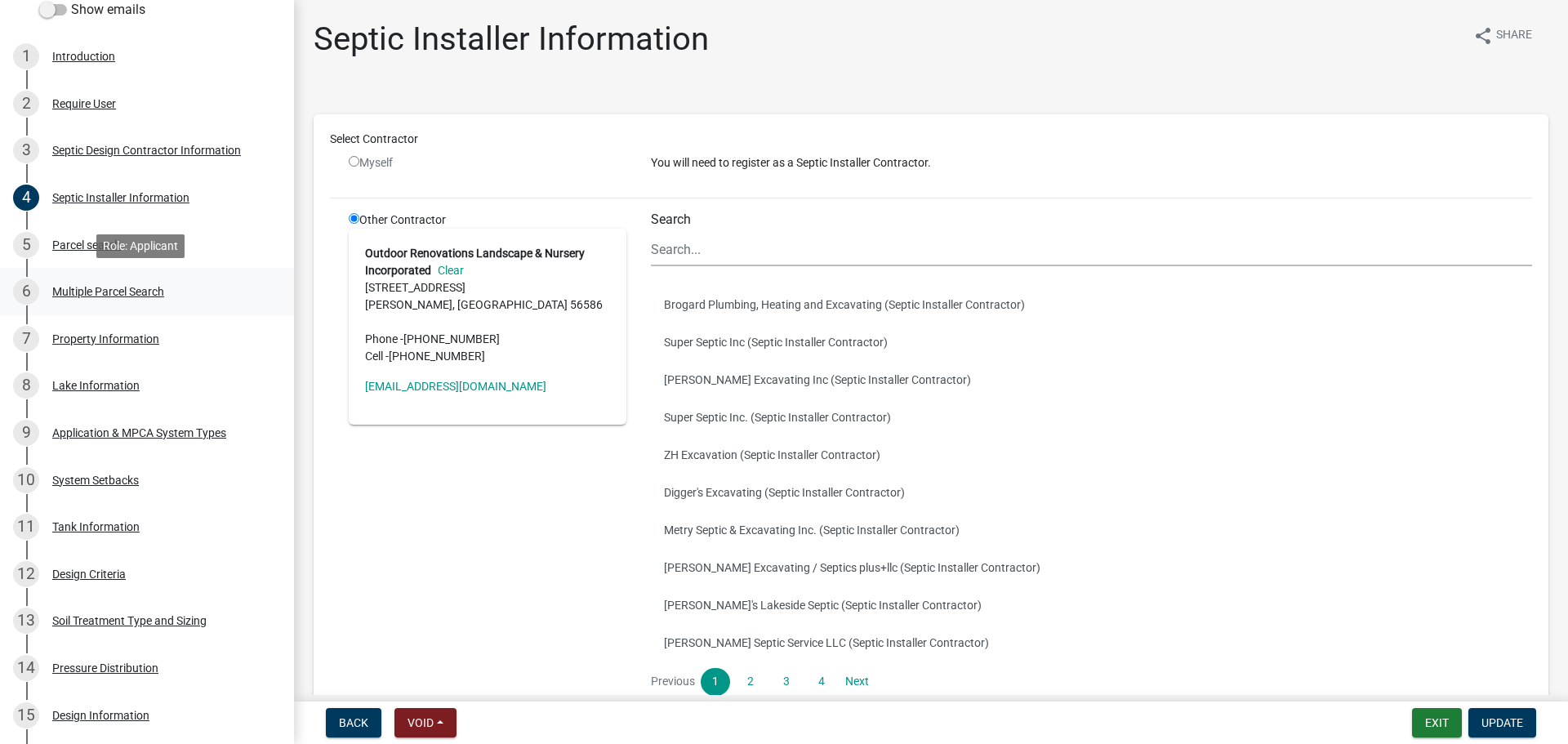
click at [234, 277] on link "6 Multiple Parcel Search" at bounding box center [147, 291] width 294 height 48
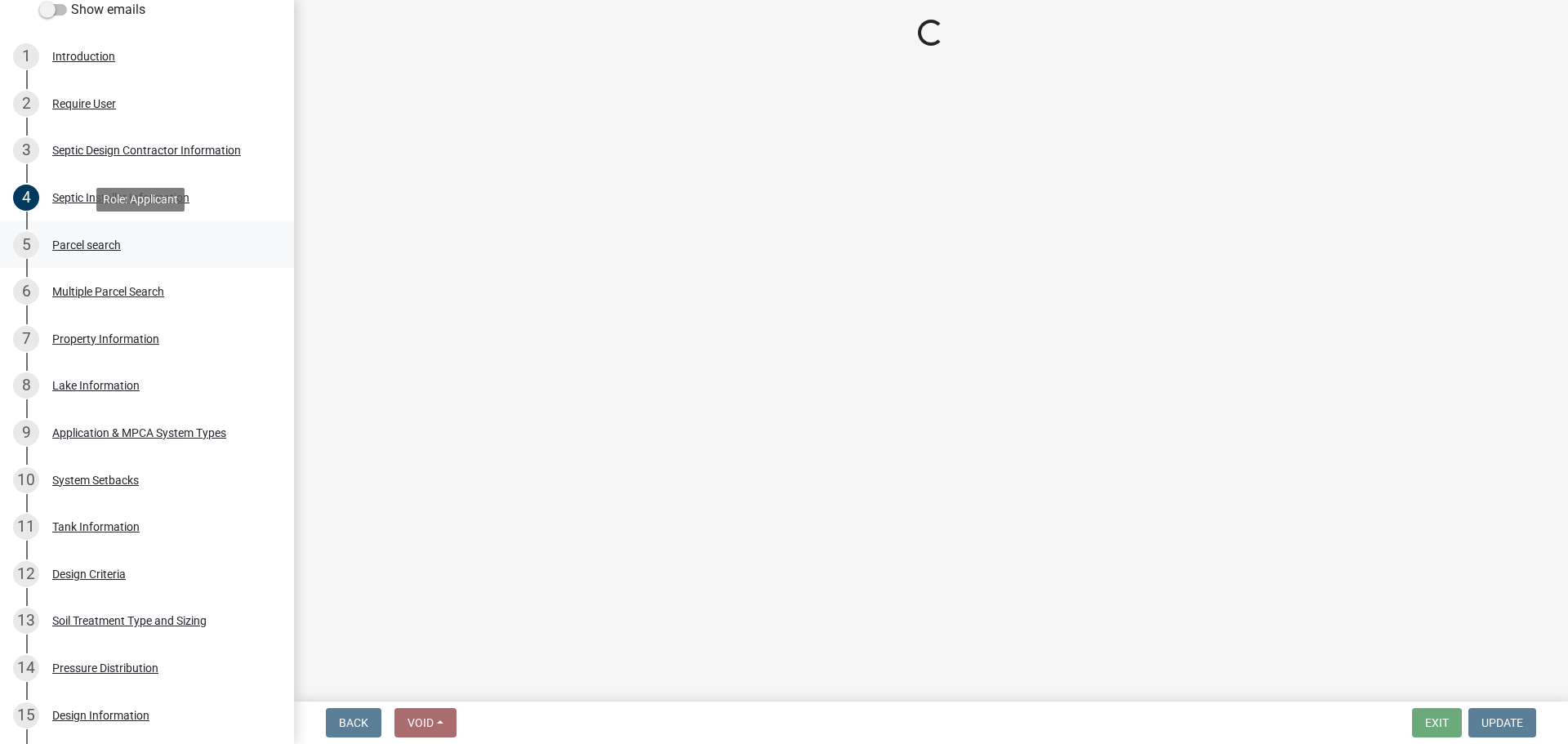
click at [225, 249] on div "5 Parcel search" at bounding box center [140, 245] width 255 height 26
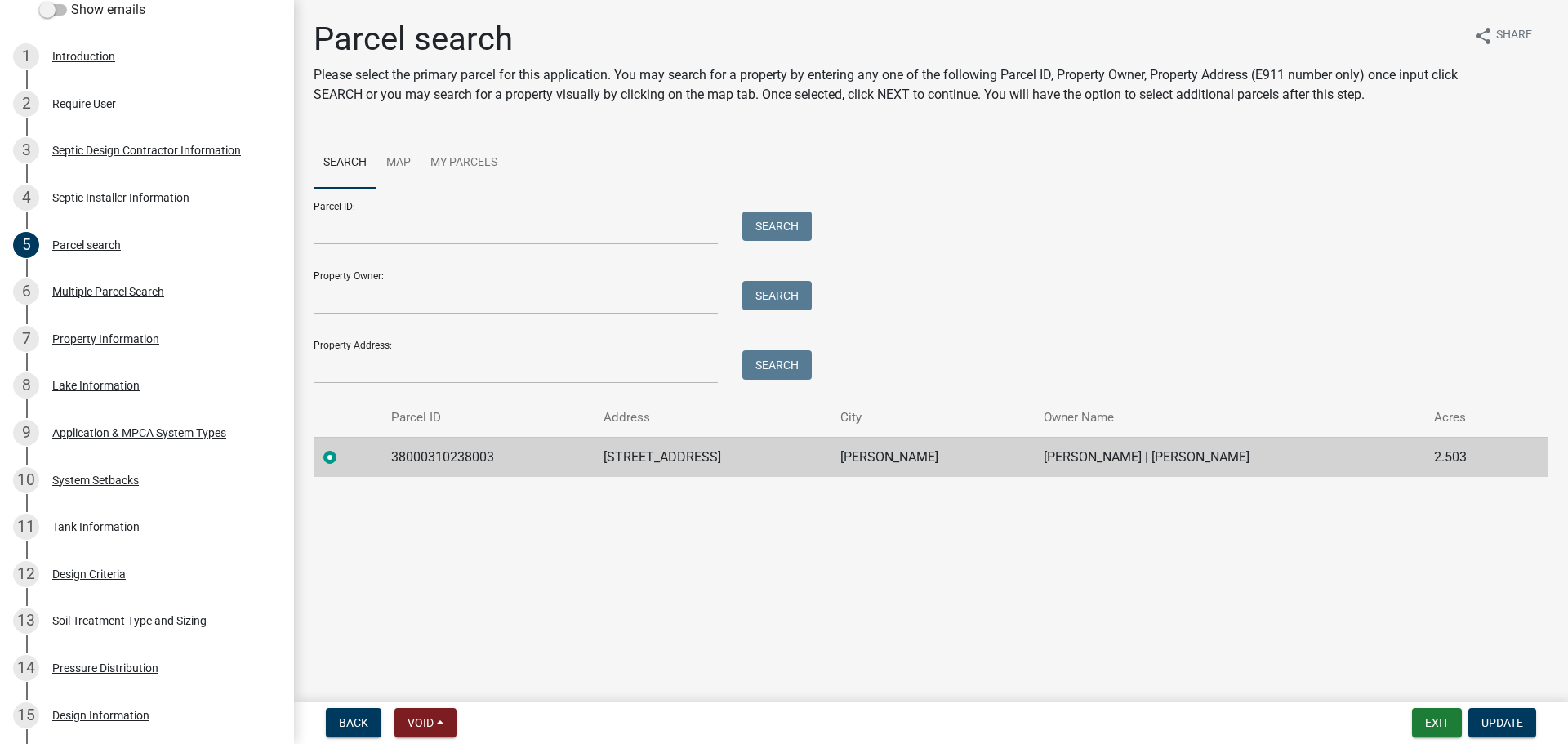
click at [447, 457] on td "38000310238003" at bounding box center [487, 456] width 212 height 40
copy td "38000310238003"
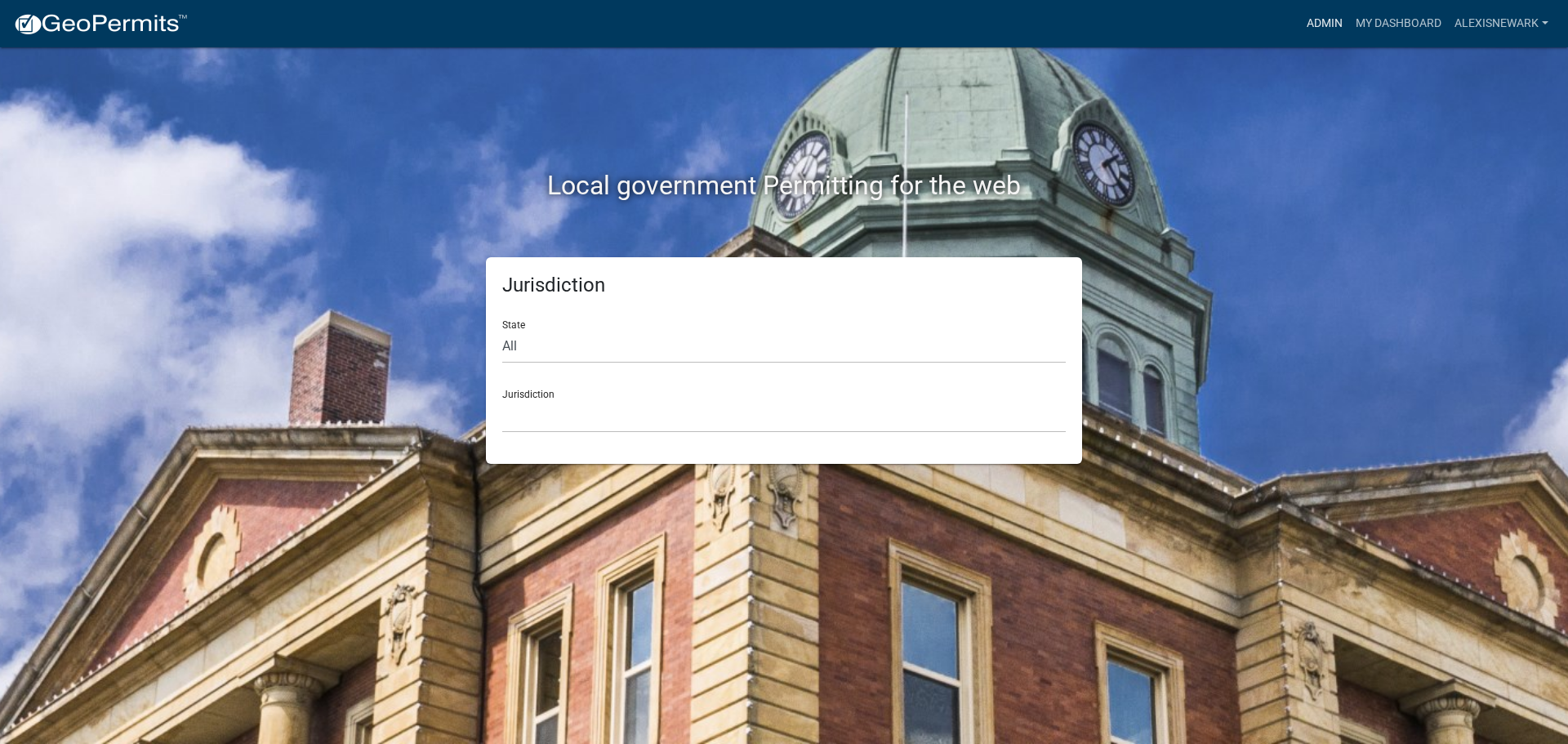
click at [1328, 15] on link "Admin" at bounding box center [1325, 23] width 49 height 31
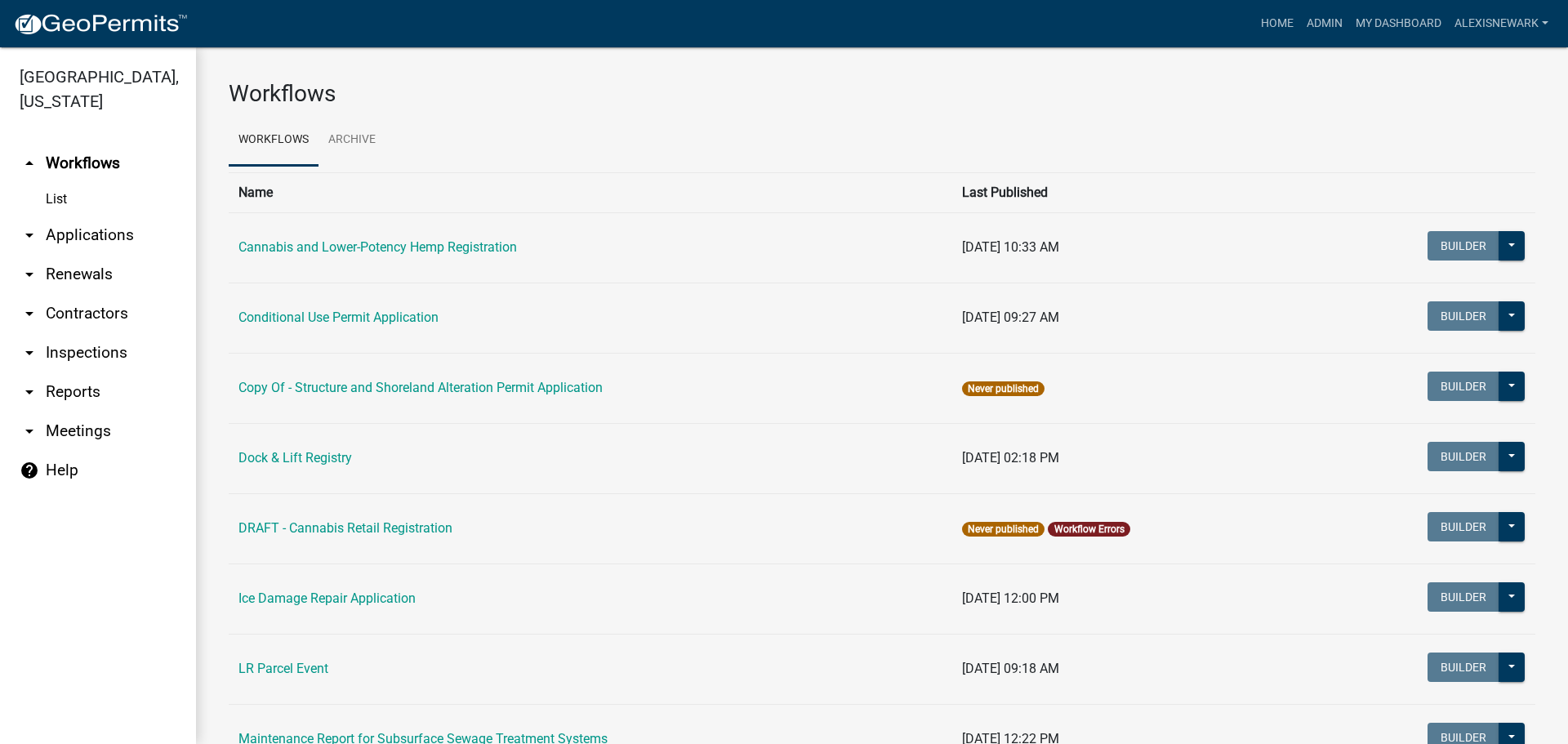
click at [137, 243] on link "arrow_drop_down Applications" at bounding box center [98, 236] width 196 height 40
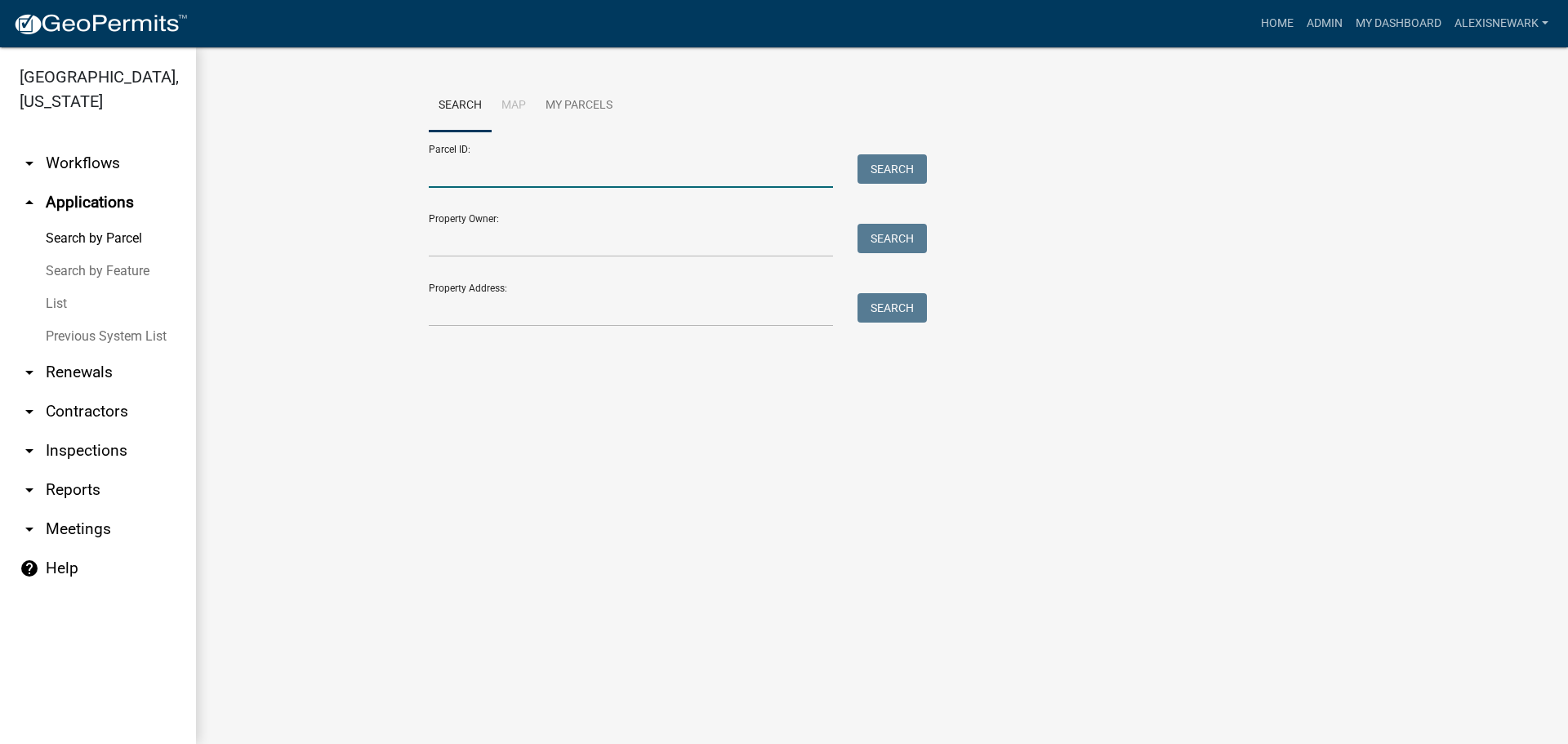
click at [455, 165] on input "Parcel ID:" at bounding box center [630, 170] width 404 height 33
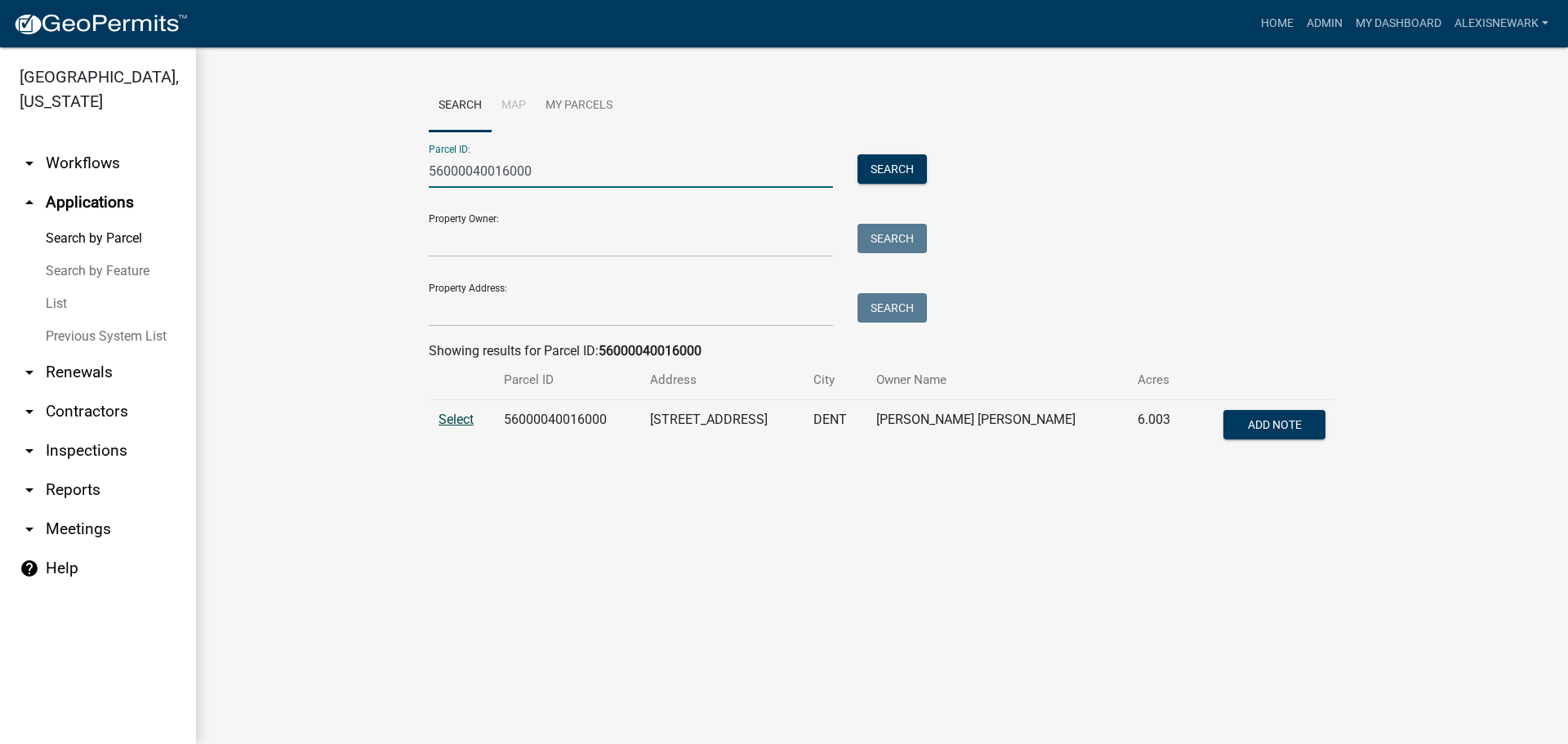
type input "56000040016000"
click at [462, 419] on span "Select" at bounding box center [455, 418] width 35 height 15
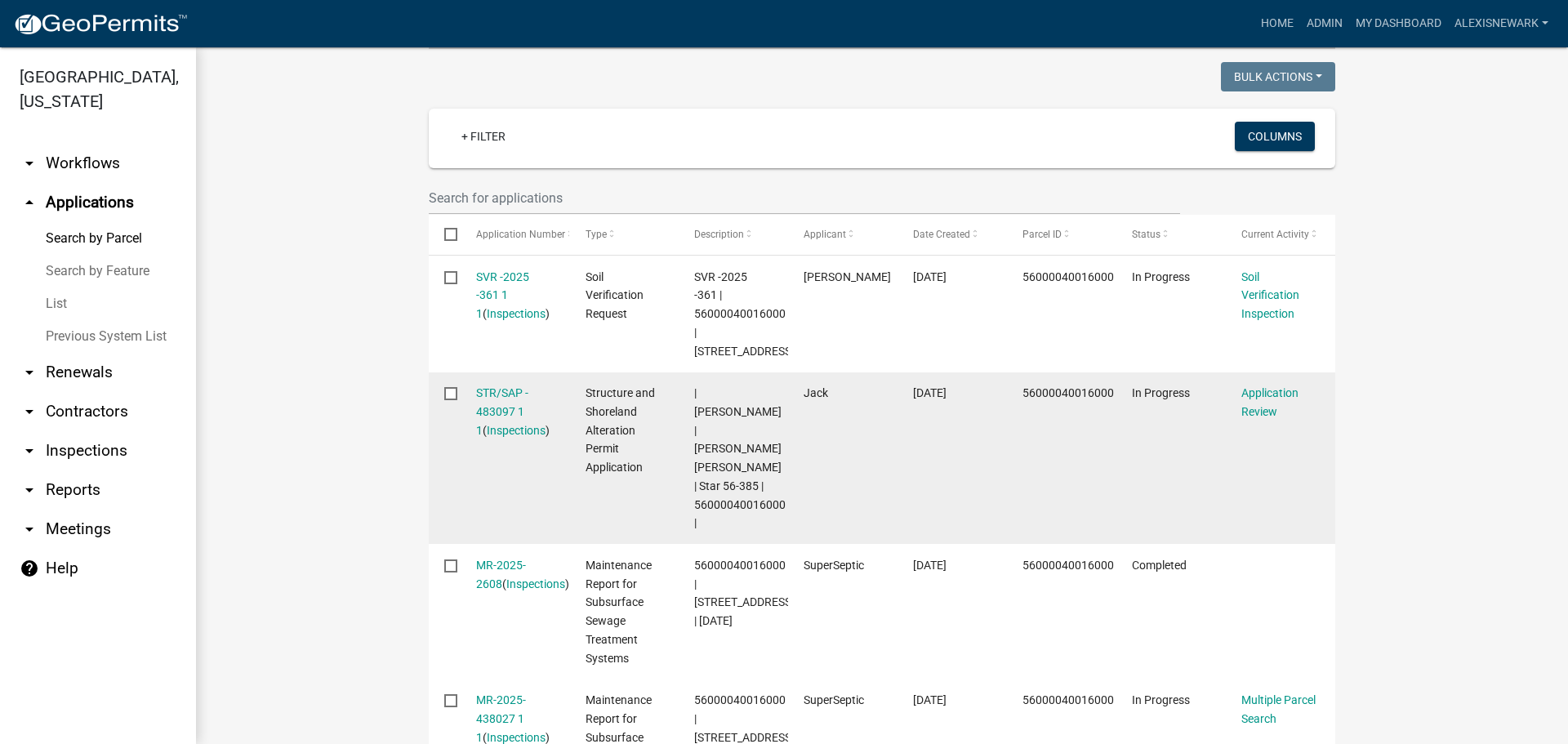
scroll to position [428, 0]
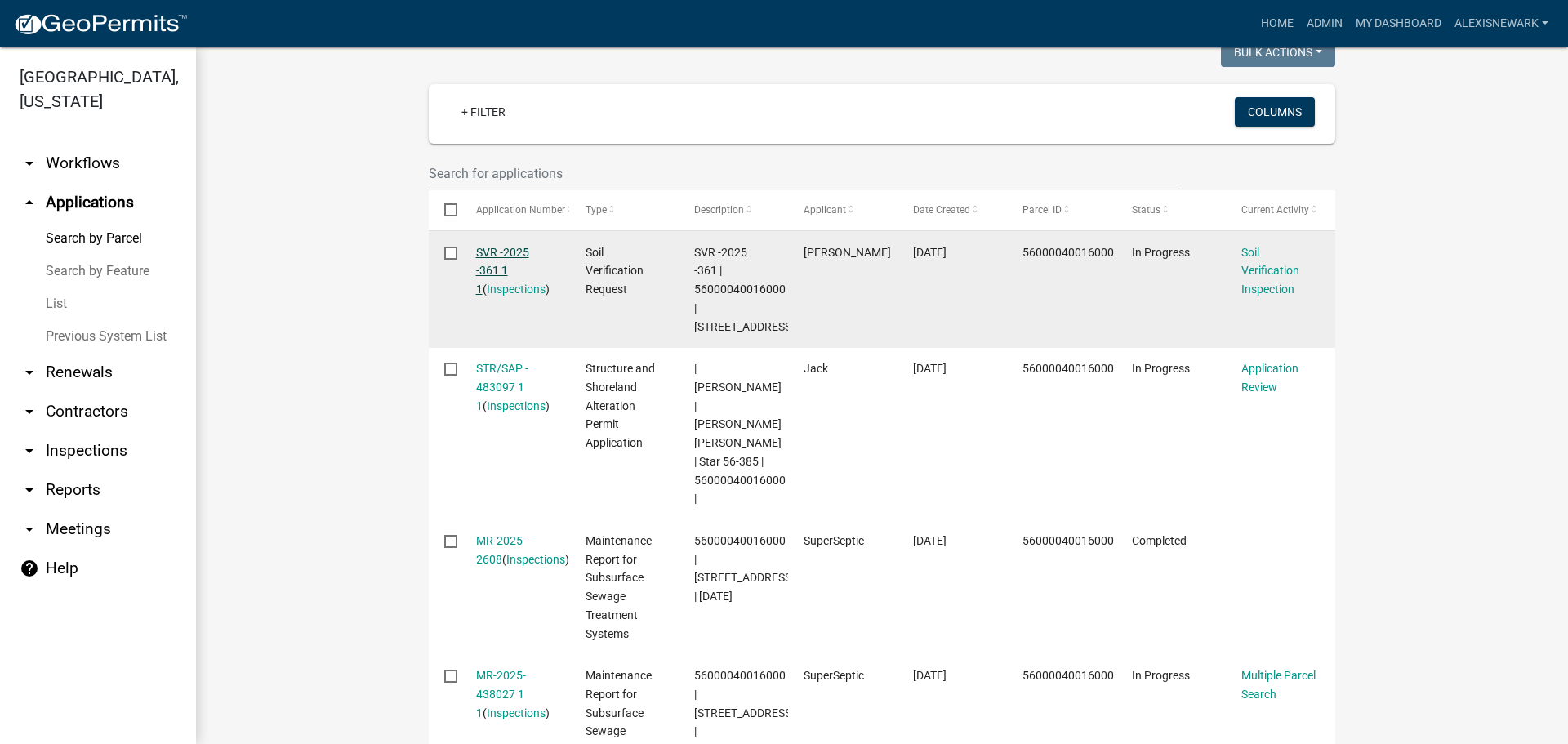
click at [502, 253] on link "SVR -2025 -361 1 1" at bounding box center [502, 271] width 53 height 50
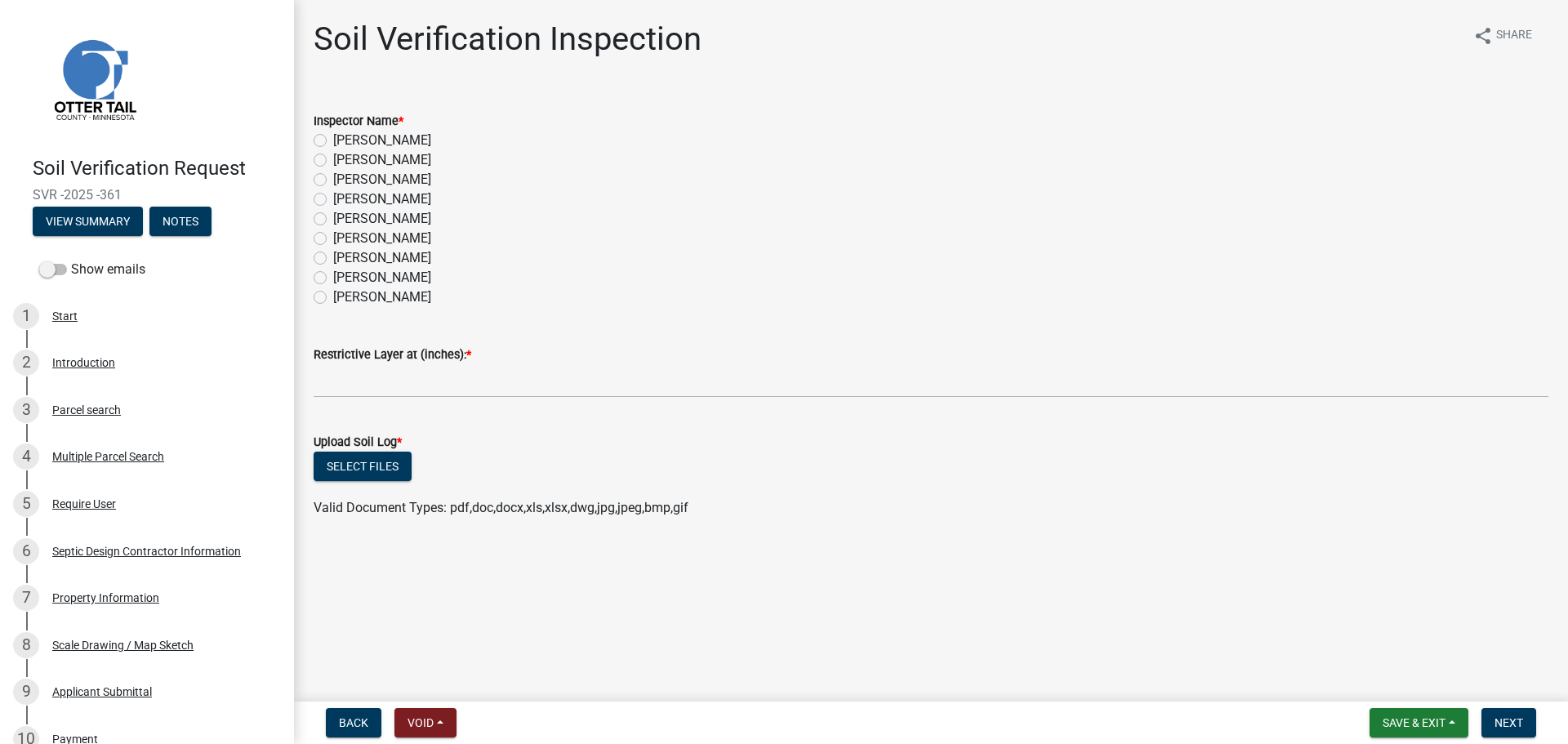
click at [394, 135] on label "[PERSON_NAME]" at bounding box center [382, 140] width 98 height 20
click at [344, 135] on input "[PERSON_NAME]" at bounding box center [338, 136] width 11 height 11
radio input "true"
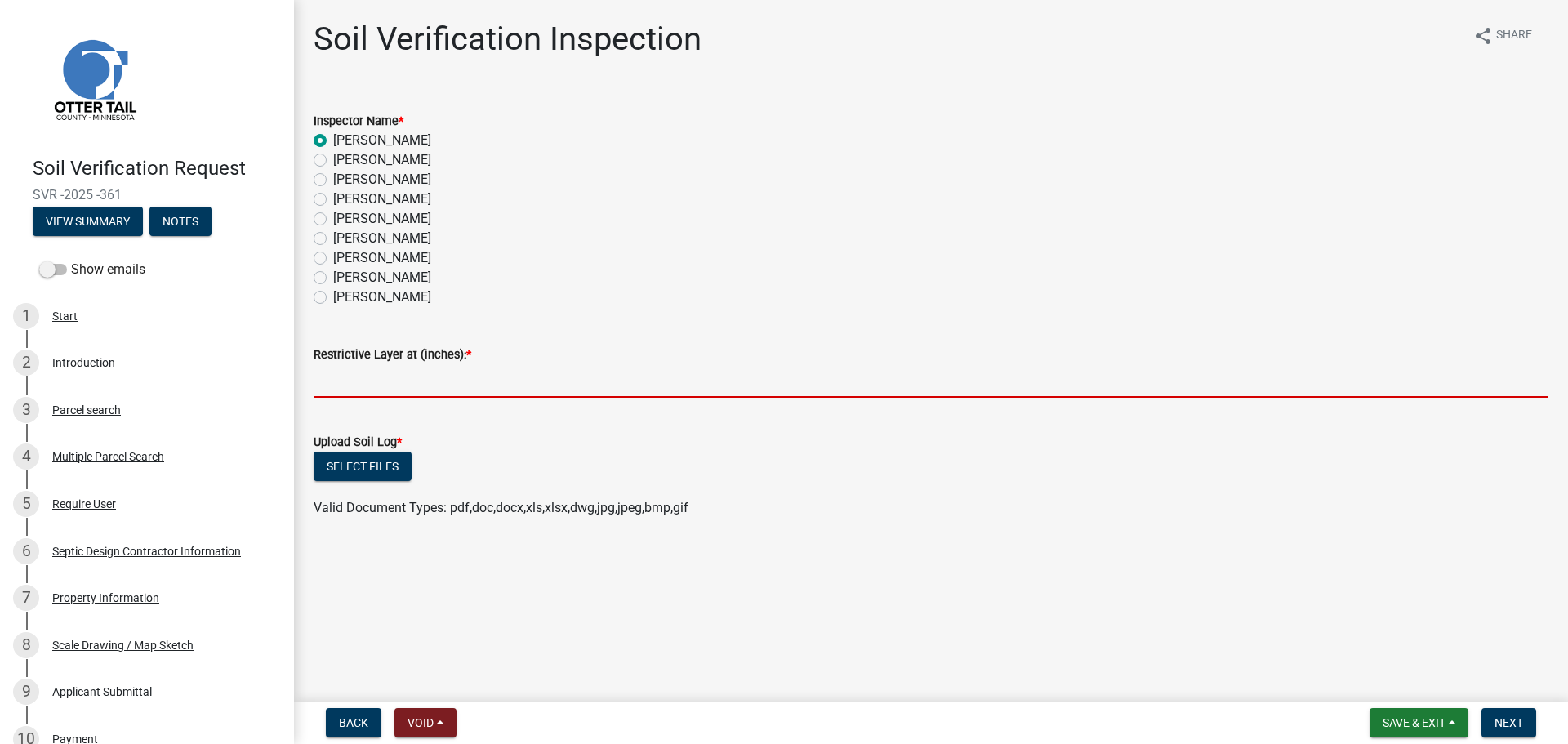
drag, startPoint x: 444, startPoint y: 377, endPoint x: 453, endPoint y: 377, distance: 9.0
click at [444, 377] on input "text" at bounding box center [931, 381] width 1235 height 33
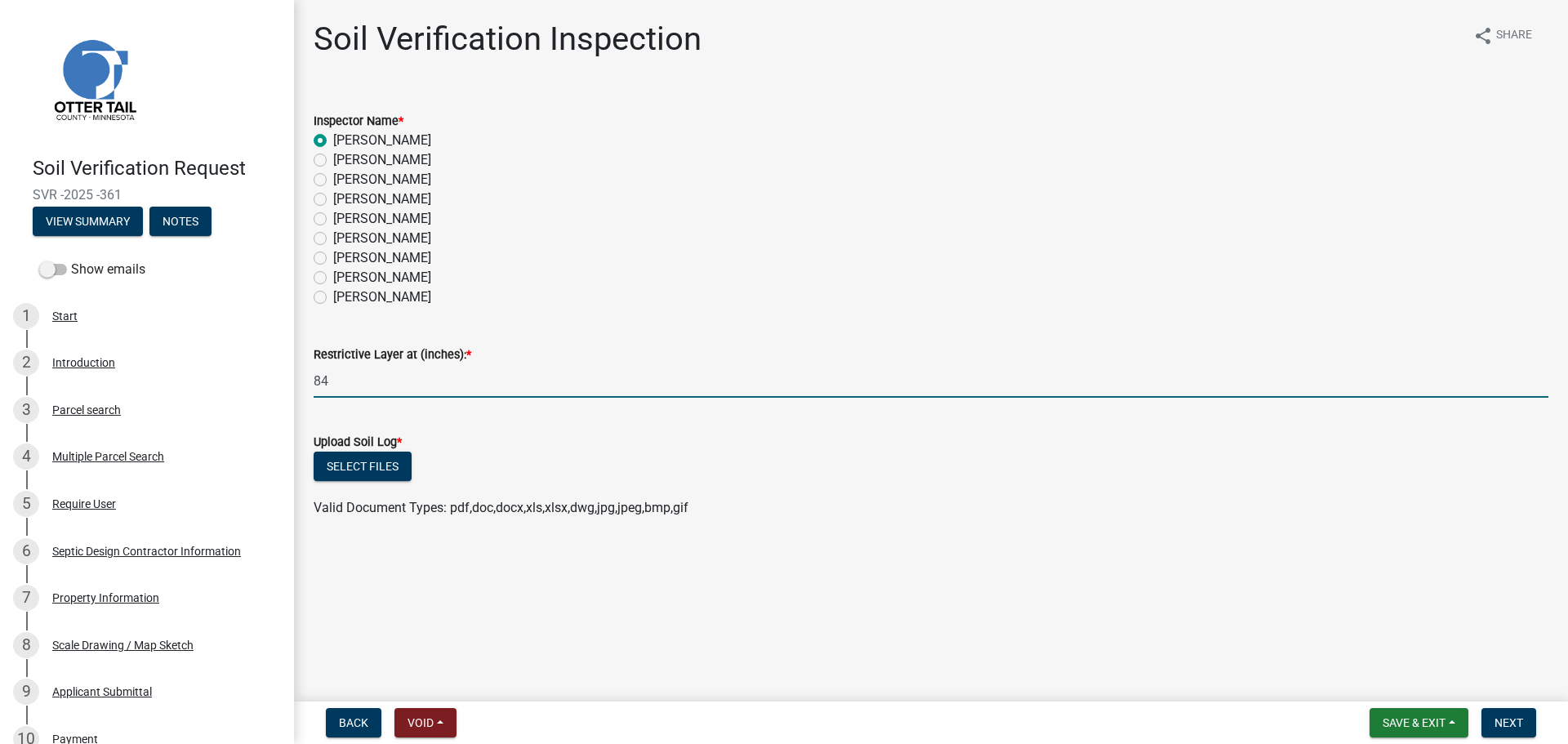
type input "84"
drag, startPoint x: 474, startPoint y: 512, endPoint x: 425, endPoint y: 463, distance: 69.3
click at [474, 513] on span "Valid Document Types: pdf,doc,docx,xls,xlsx,dwg,jpg,jpeg,bmp,gif" at bounding box center [500, 506] width 374 height 15
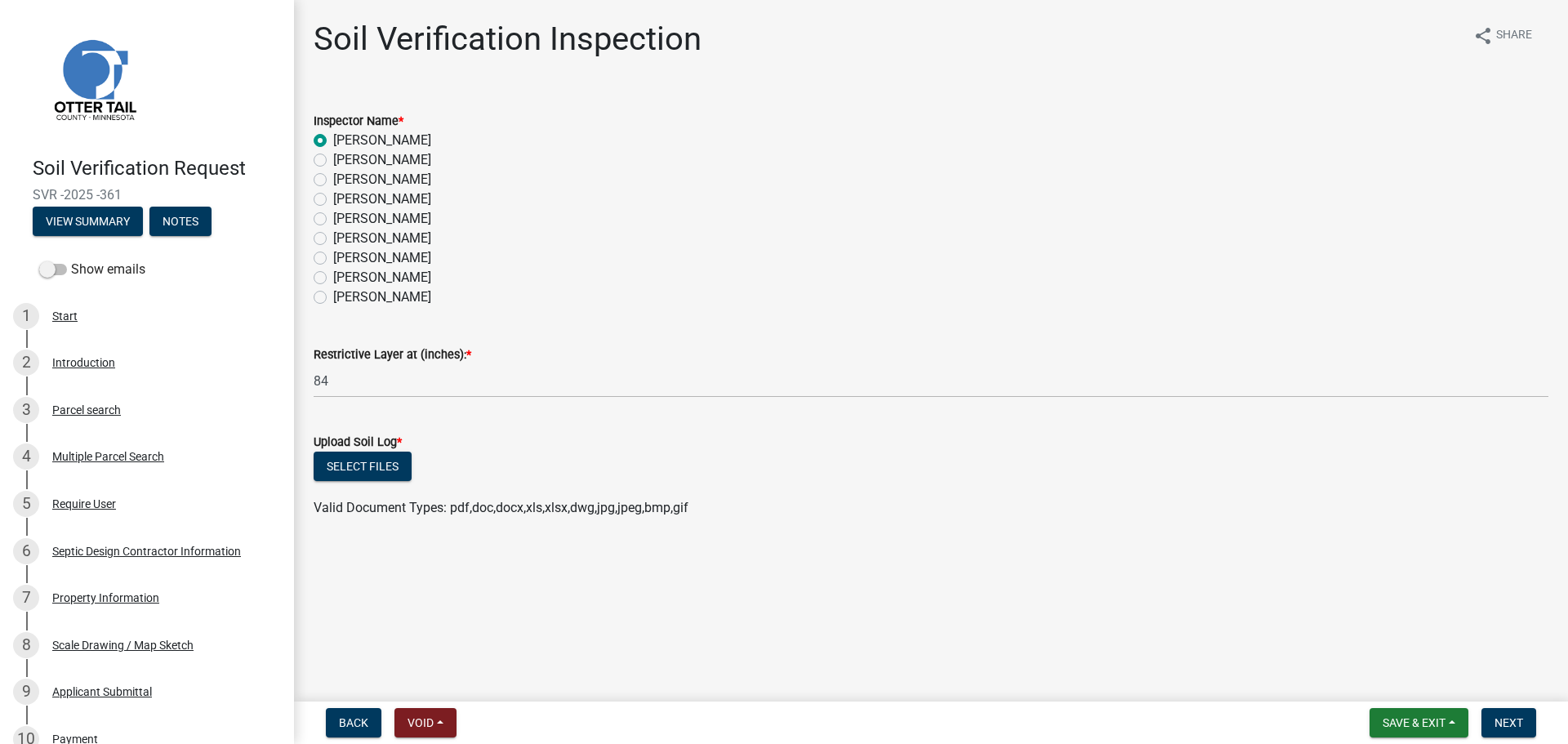
click at [329, 445] on label "Upload Soil Log *" at bounding box center [357, 442] width 88 height 12
click at [337, 460] on button "Select files" at bounding box center [362, 466] width 98 height 30
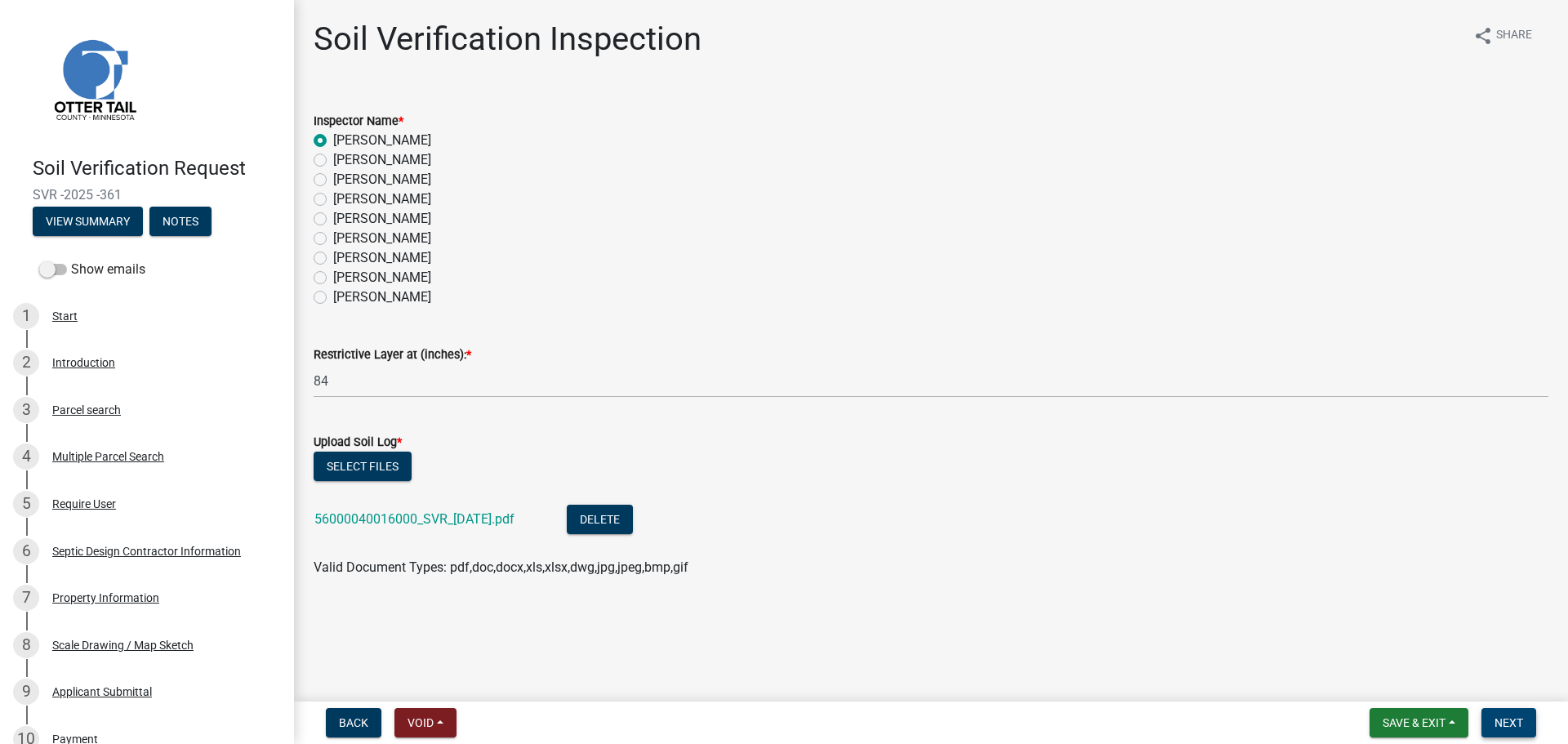
click at [1500, 727] on span "Next" at bounding box center [1509, 722] width 29 height 13
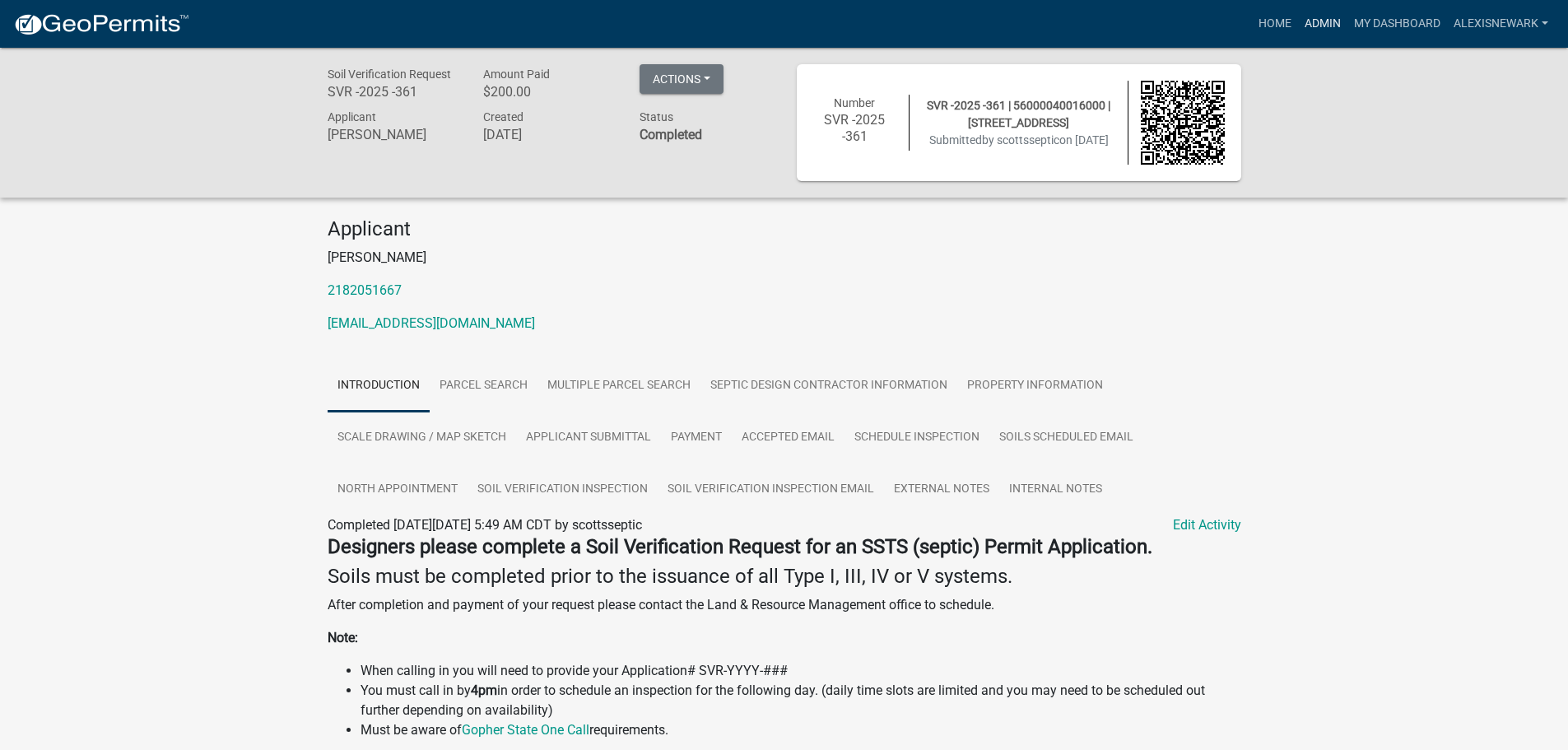
click at [1310, 15] on link "Admin" at bounding box center [1322, 24] width 49 height 31
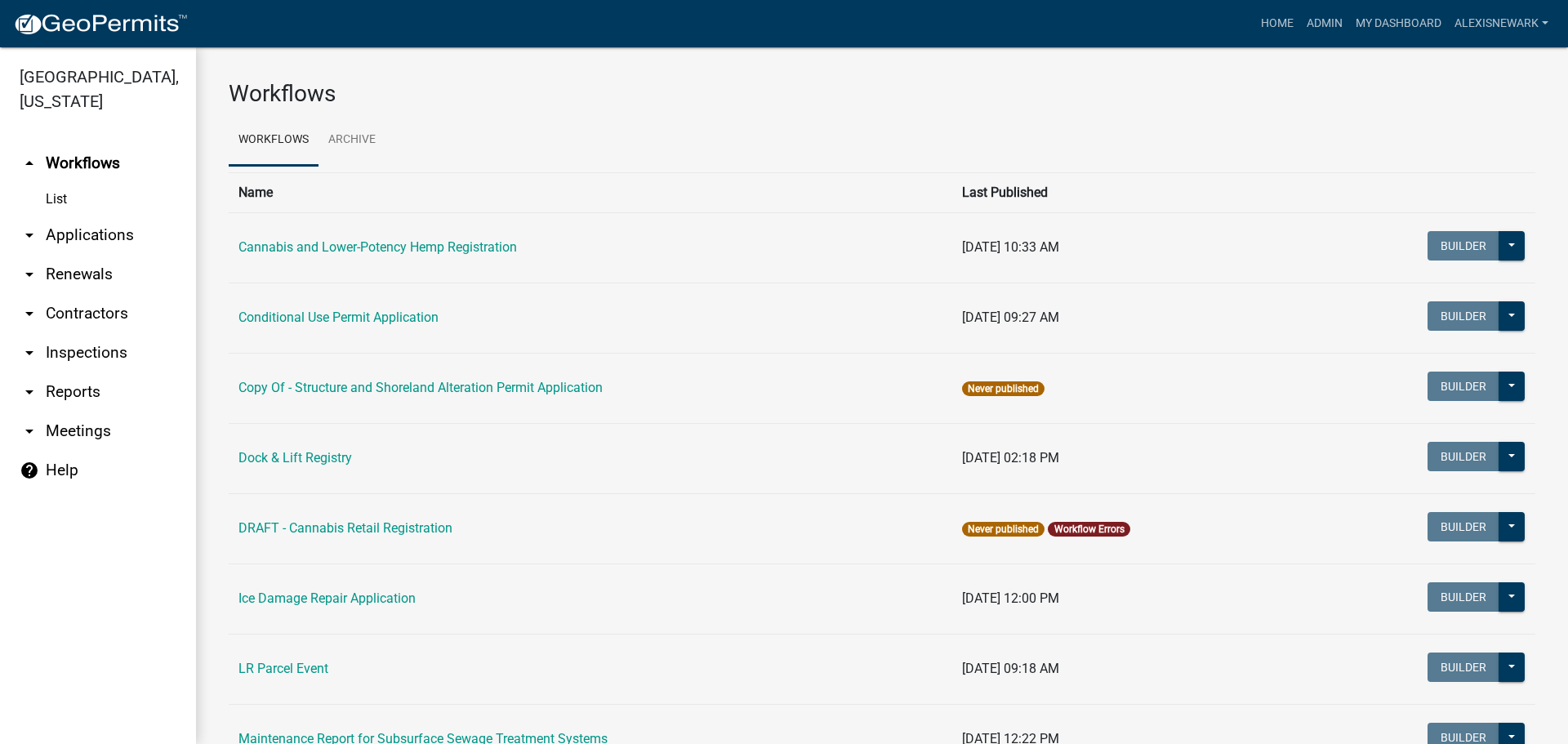
click at [129, 231] on link "arrow_drop_down Applications" at bounding box center [98, 236] width 196 height 40
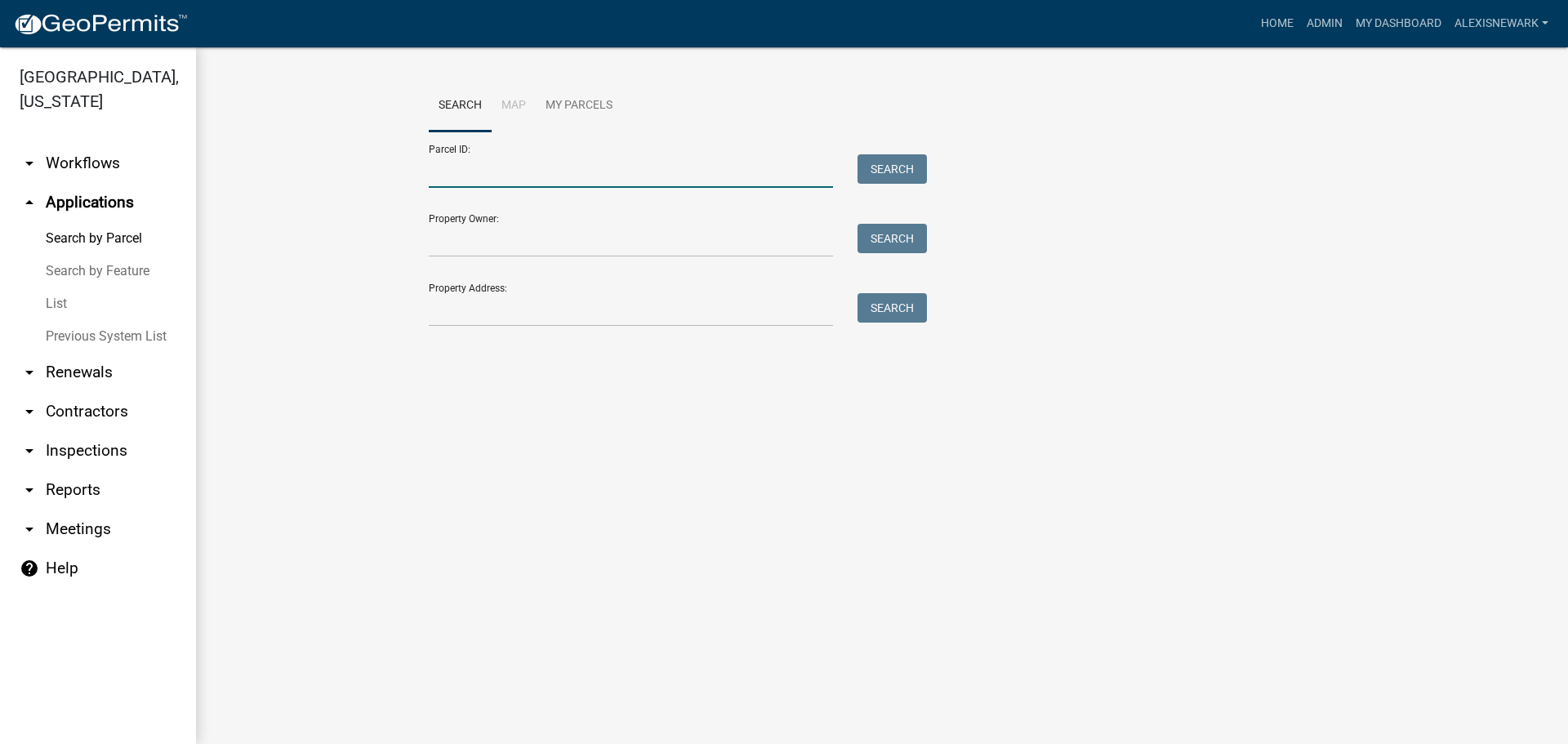
click at [458, 171] on input "Parcel ID:" at bounding box center [630, 170] width 404 height 33
paste input "38000310238003"
type input "38000310238003"
click at [869, 160] on button "Search" at bounding box center [892, 168] width 69 height 30
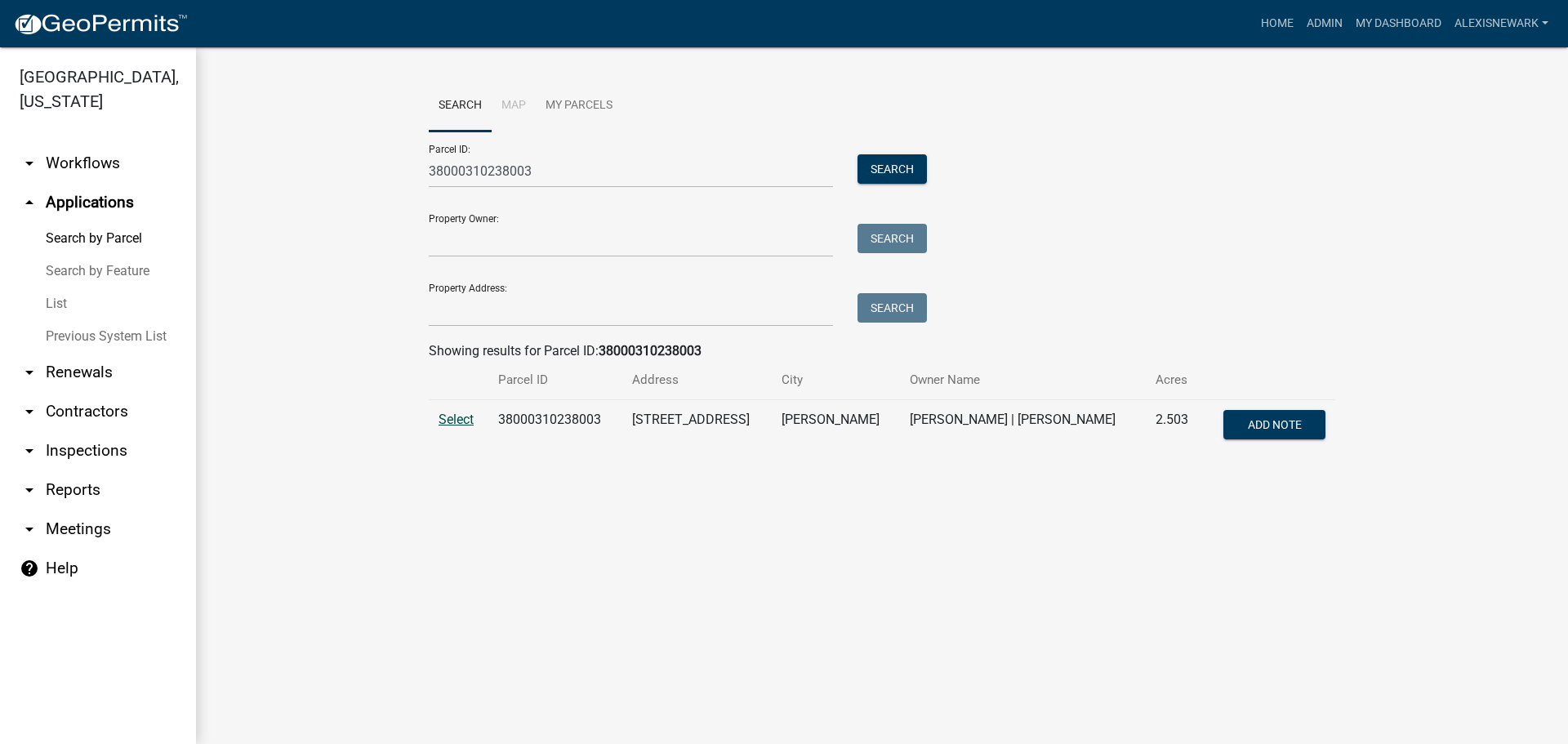
click at [450, 418] on span "Select" at bounding box center [455, 418] width 35 height 15
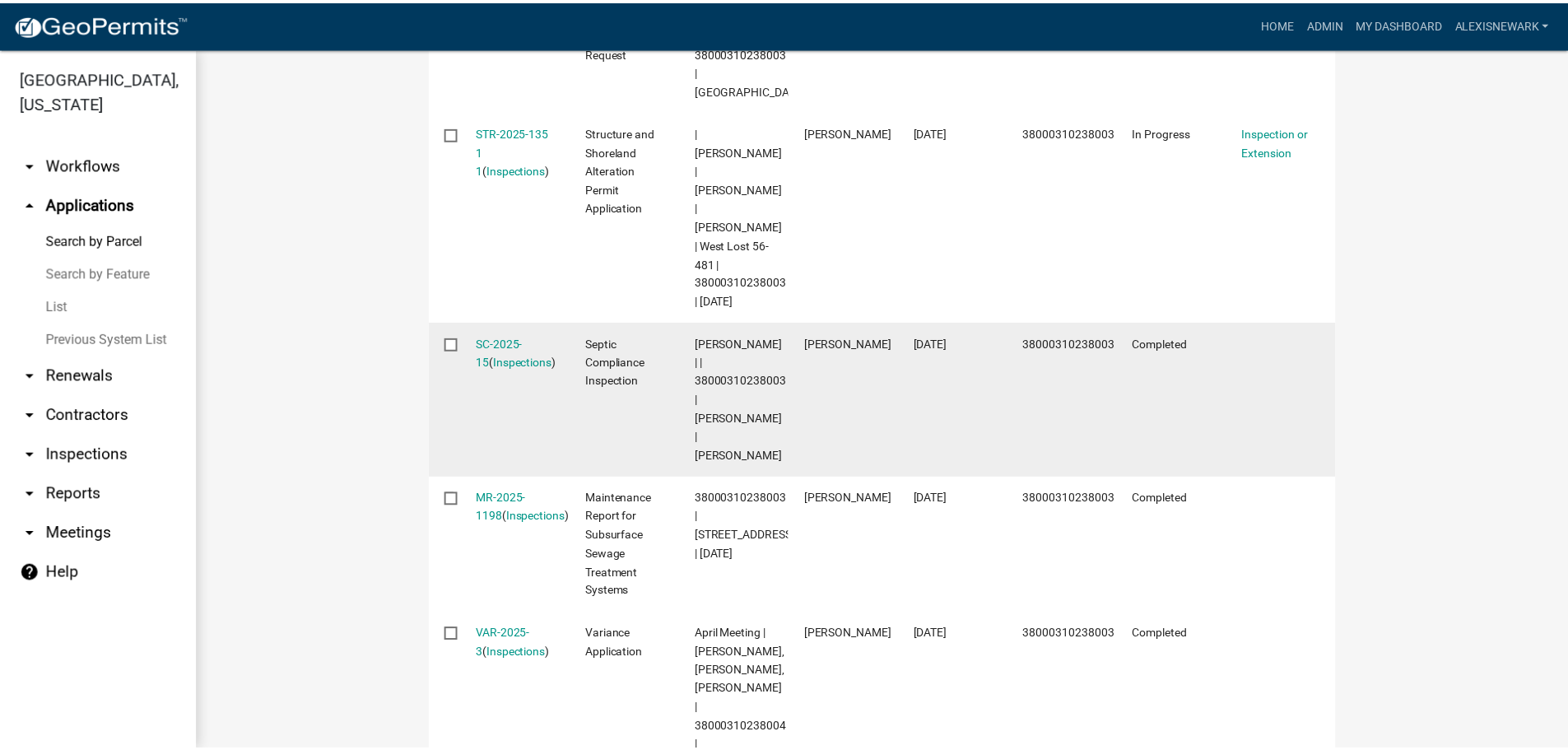
scroll to position [909, 0]
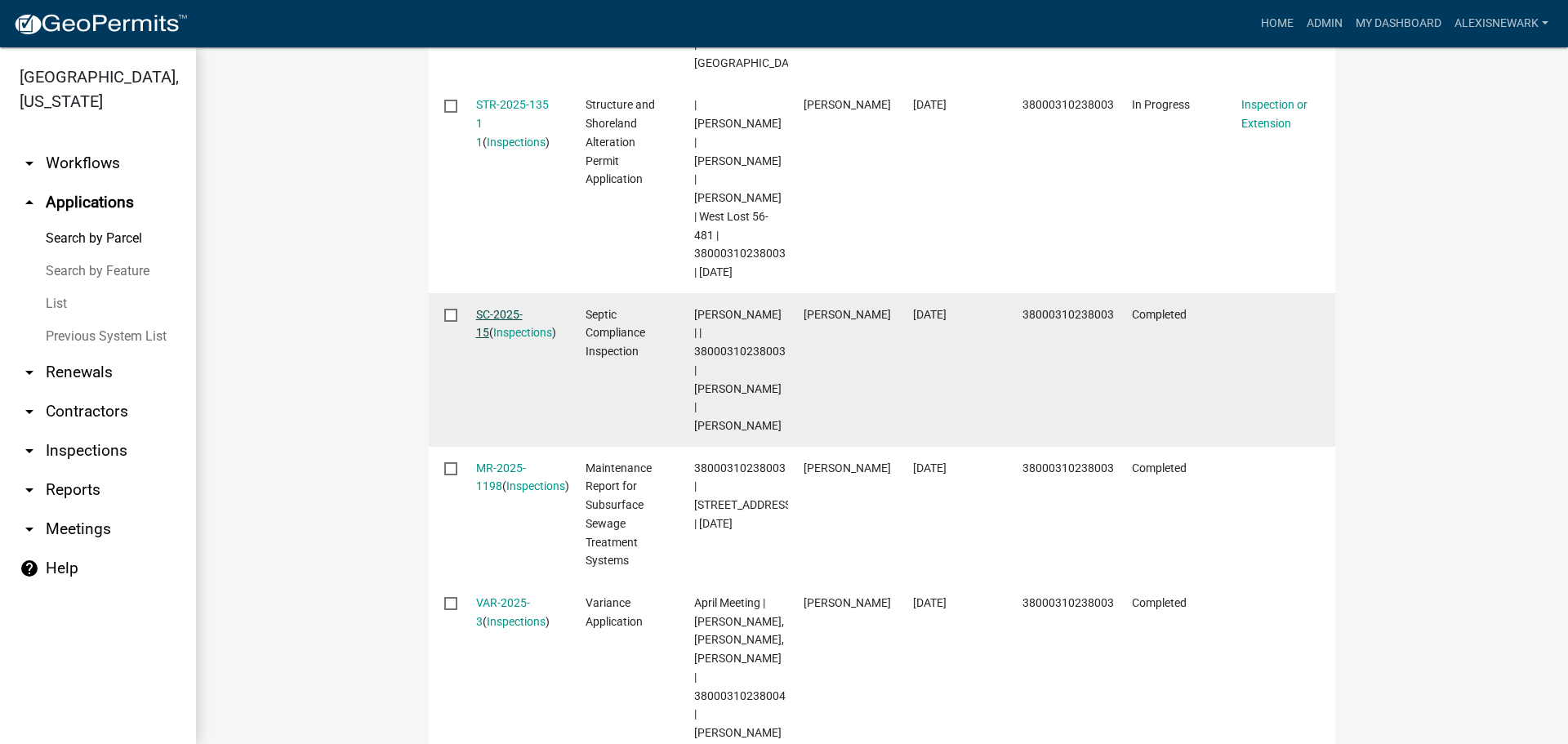
click at [523, 308] on link "SC-2025-15" at bounding box center [500, 323] width 47 height 31
